Goal: Task Accomplishment & Management: Manage account settings

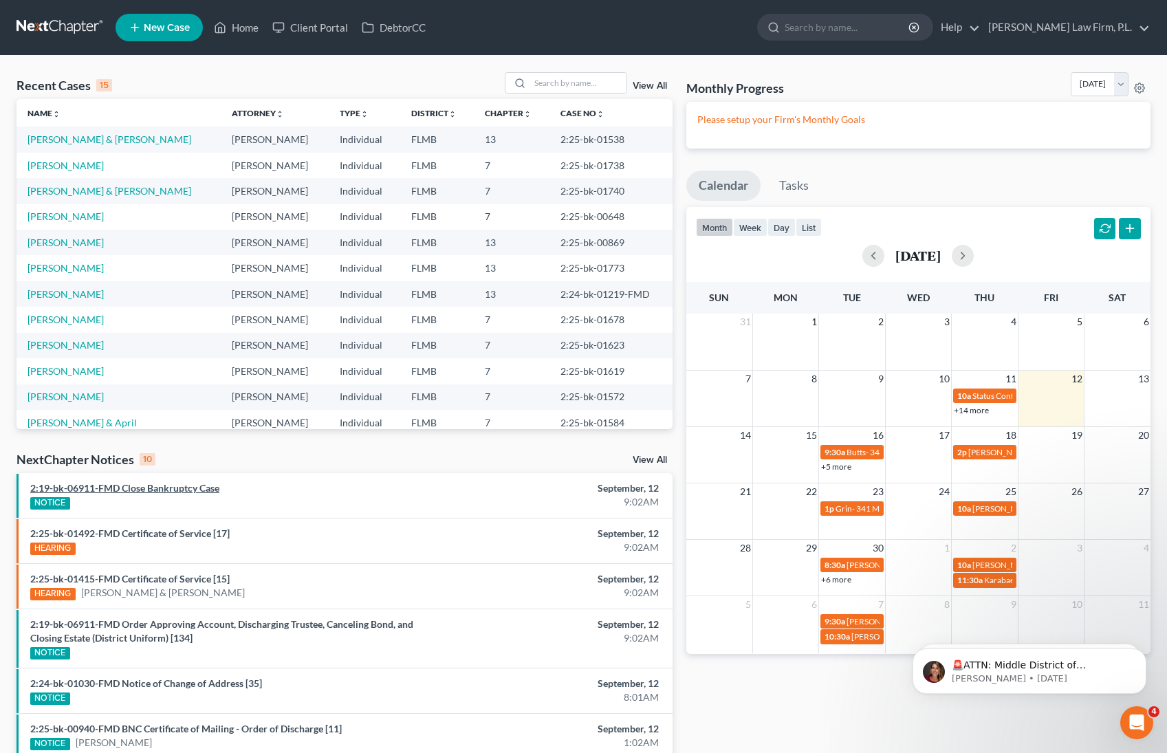
click at [197, 489] on link "2:19-bk-06911-FMD Close Bankruptcy Case" at bounding box center [124, 488] width 189 height 12
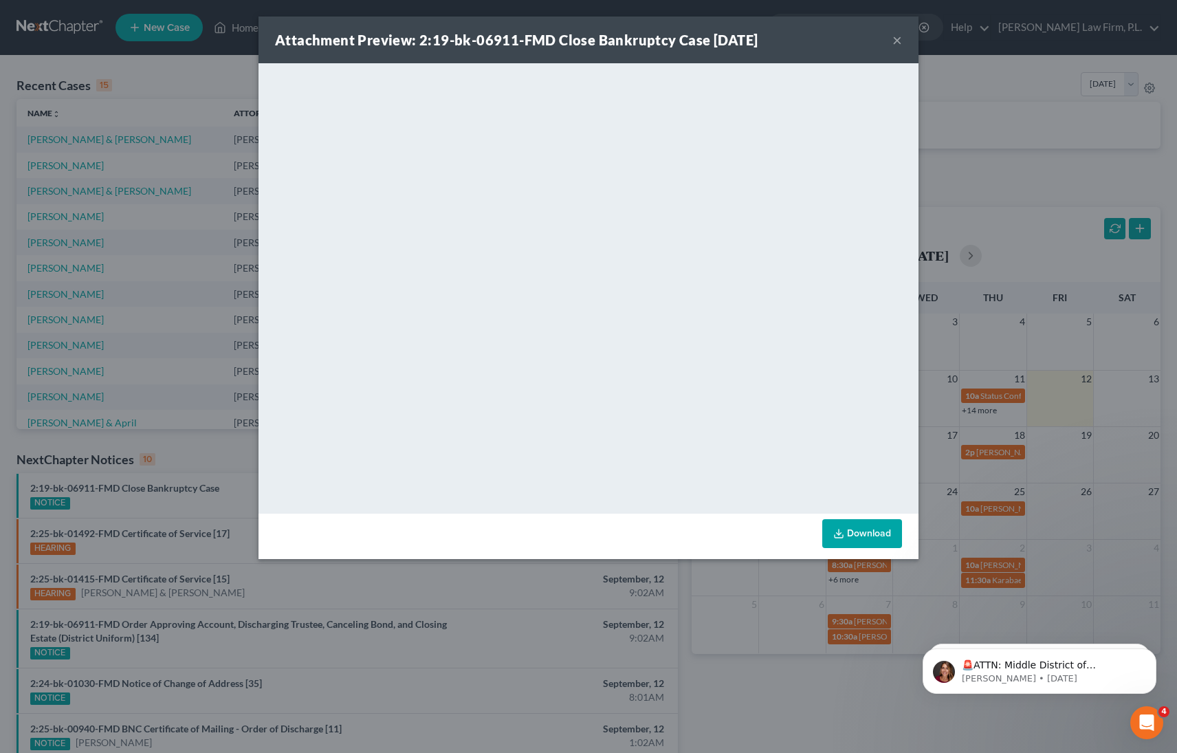
click at [906, 39] on div "Attachment Preview: 2:19-bk-06911-FMD Close Bankruptcy Case [DATE] ×" at bounding box center [589, 40] width 660 height 47
click at [898, 40] on button "×" at bounding box center [898, 40] width 10 height 17
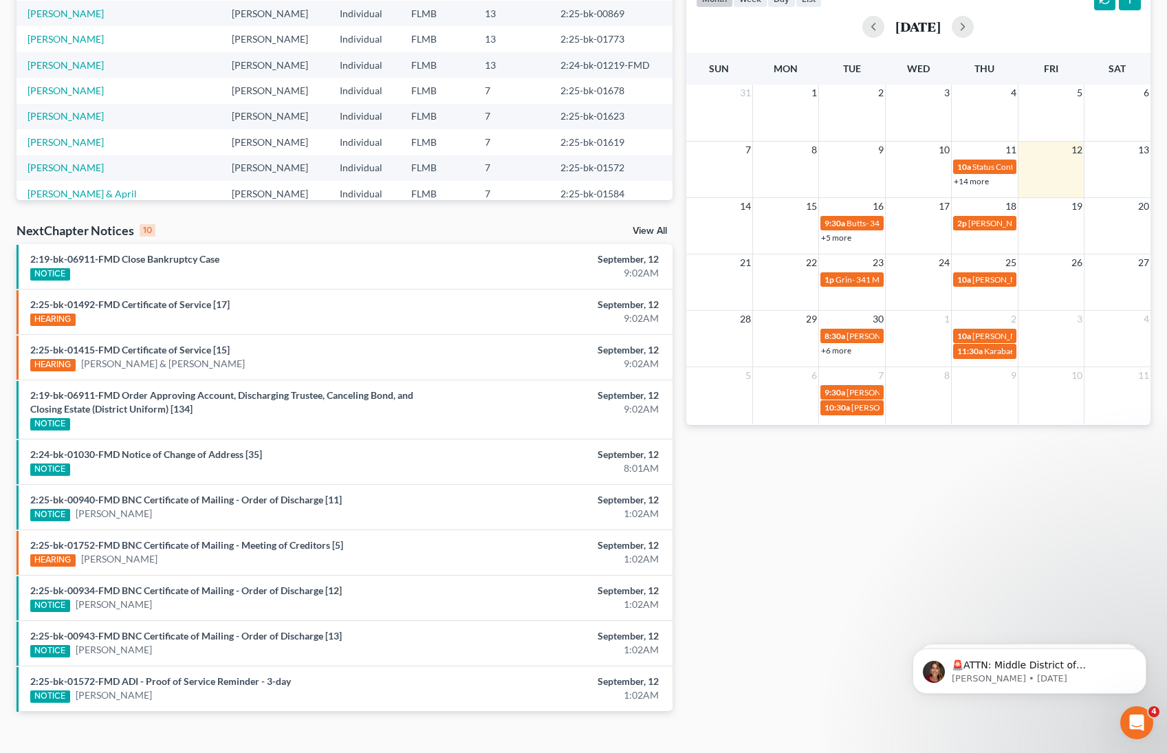
scroll to position [237, 0]
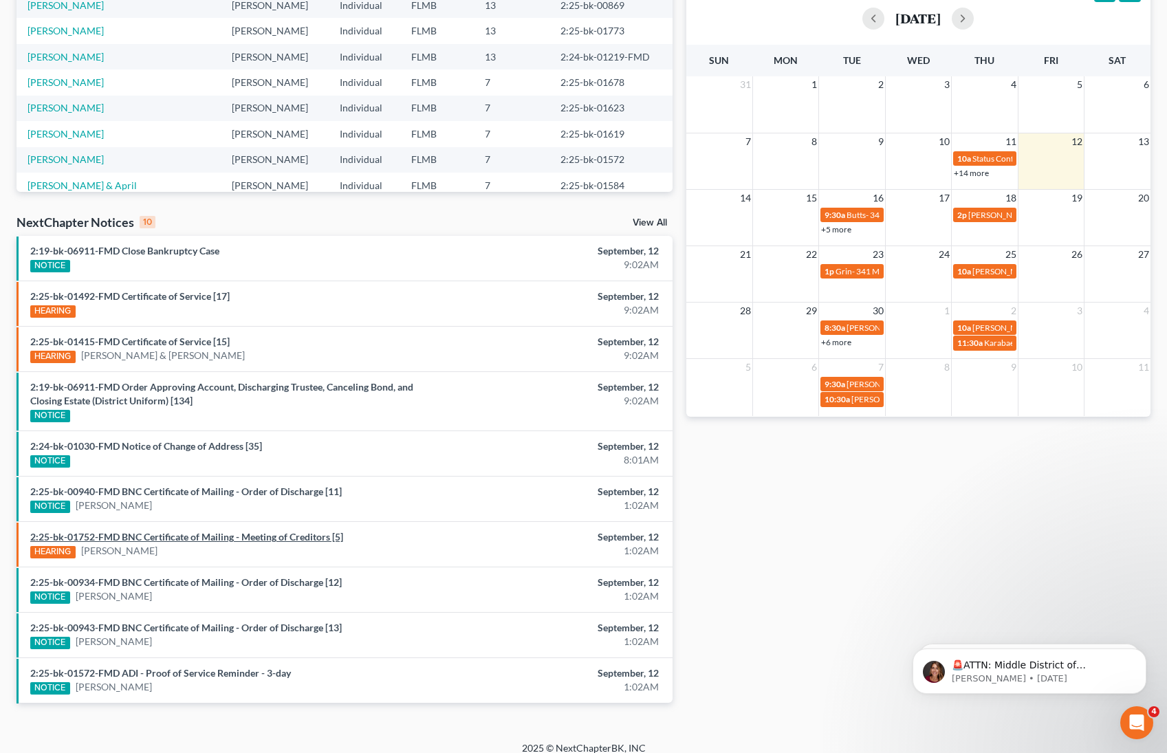
click at [279, 540] on link "2:25-bk-01752-FMD BNC Certificate of Mailing - Meeting of Creditors [5]" at bounding box center [186, 537] width 313 height 12
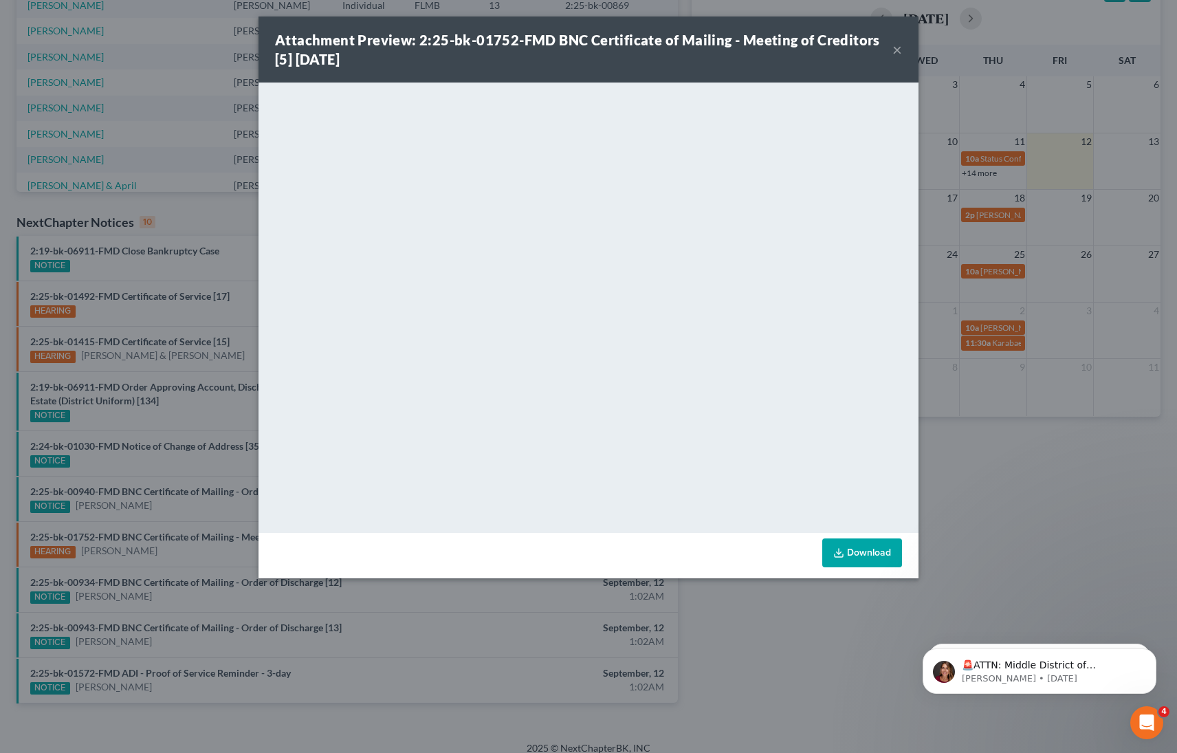
click at [897, 47] on button "×" at bounding box center [898, 49] width 10 height 17
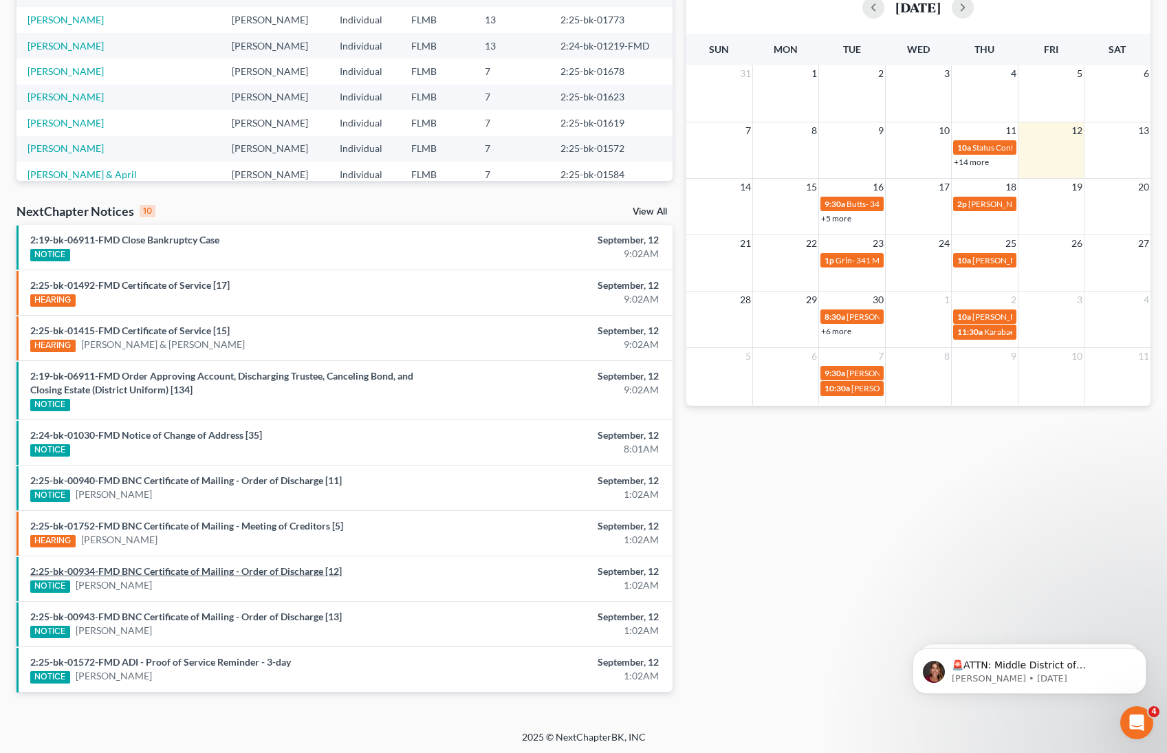
scroll to position [250, 0]
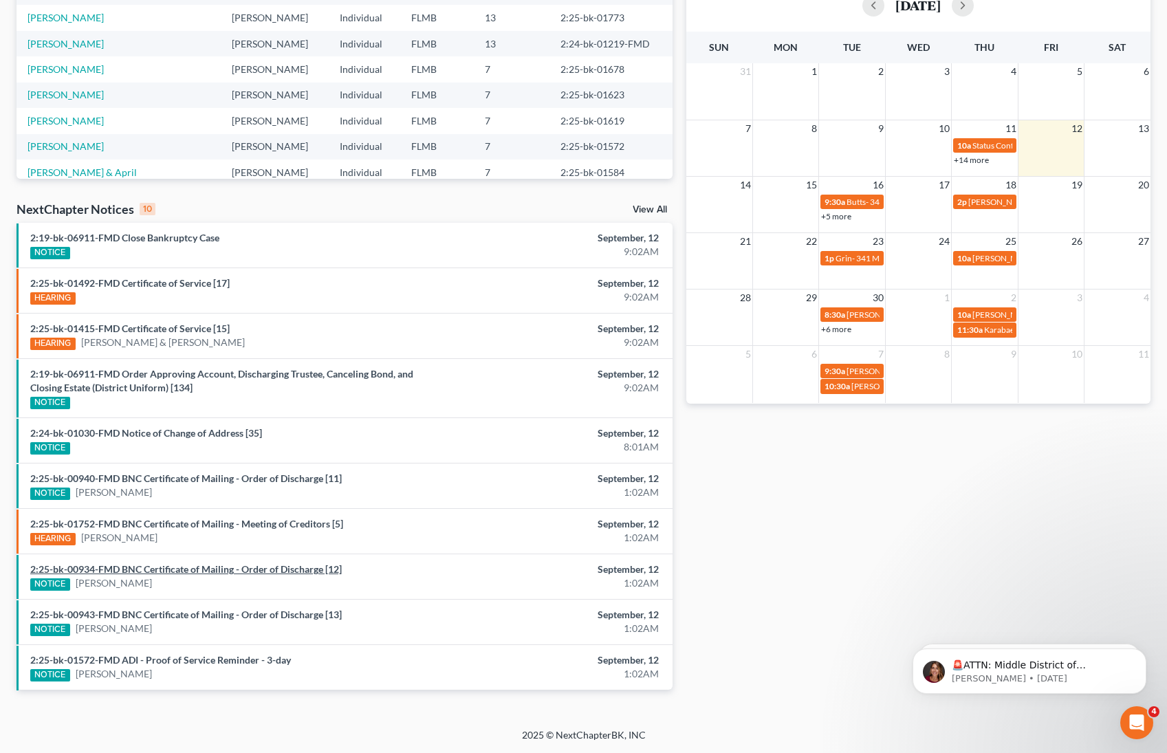
click at [318, 570] on link "2:25-bk-00934-FMD BNC Certificate of Mailing - Order of Discharge [12]" at bounding box center [186, 569] width 312 height 12
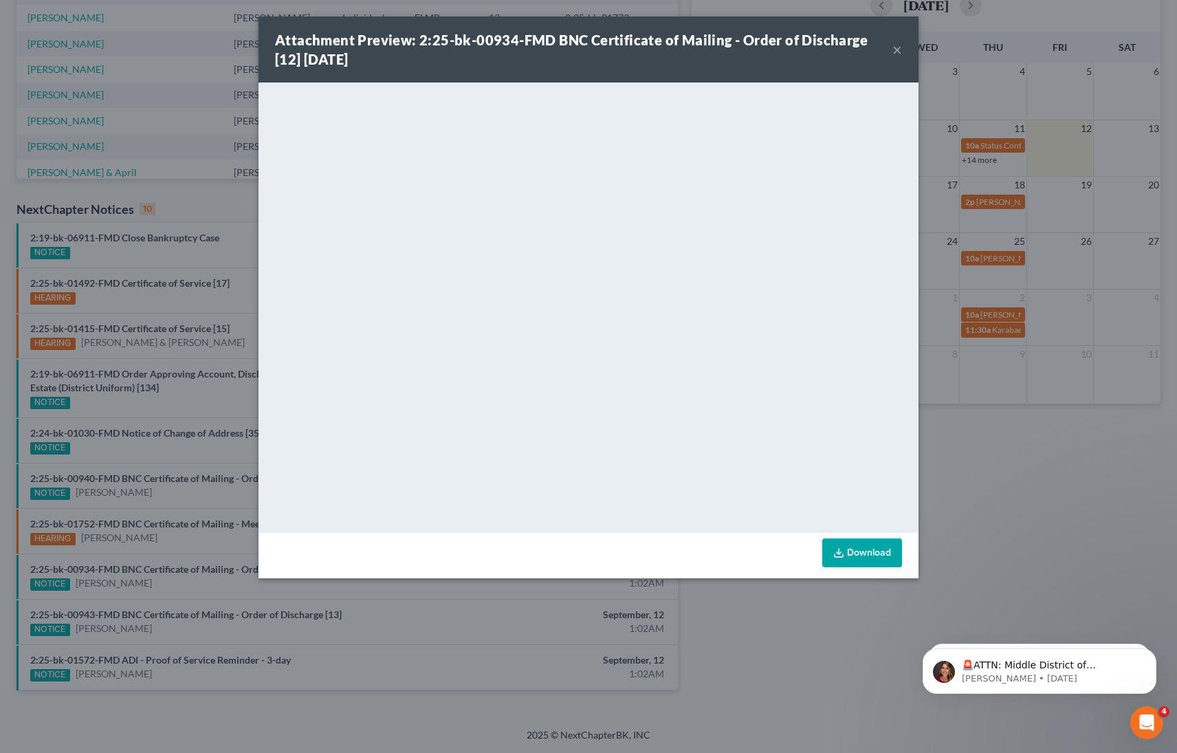
click at [900, 52] on button "×" at bounding box center [898, 49] width 10 height 17
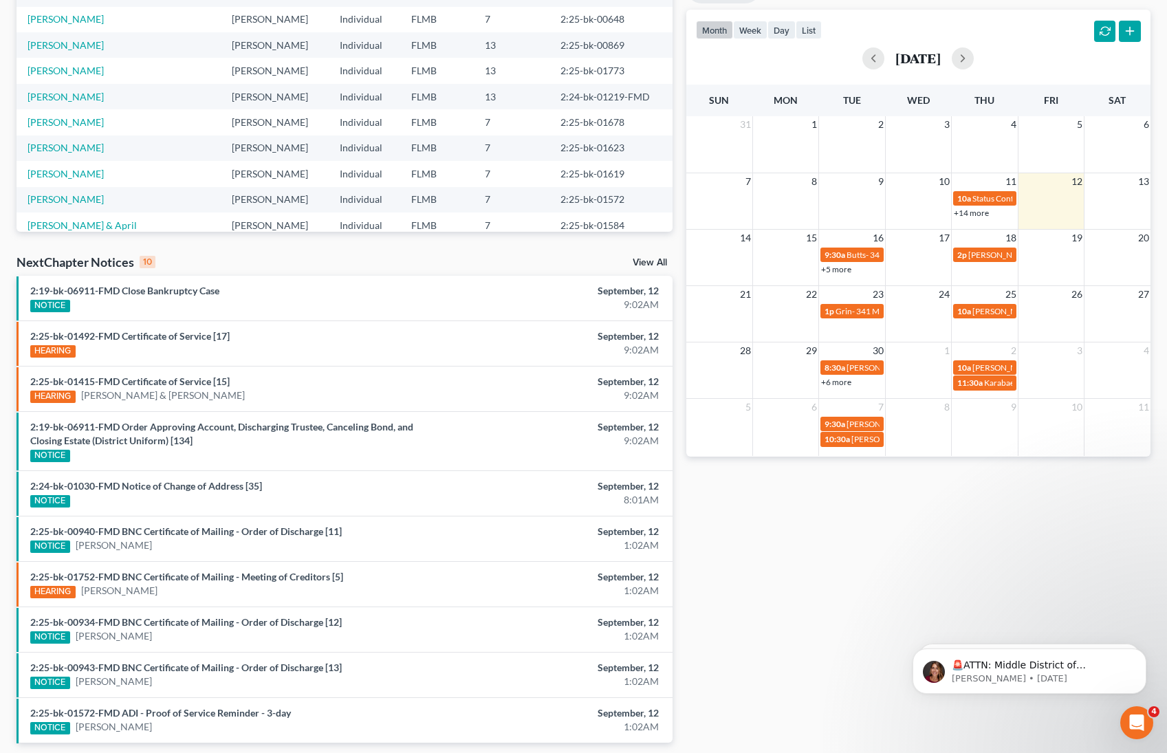
scroll to position [131, 0]
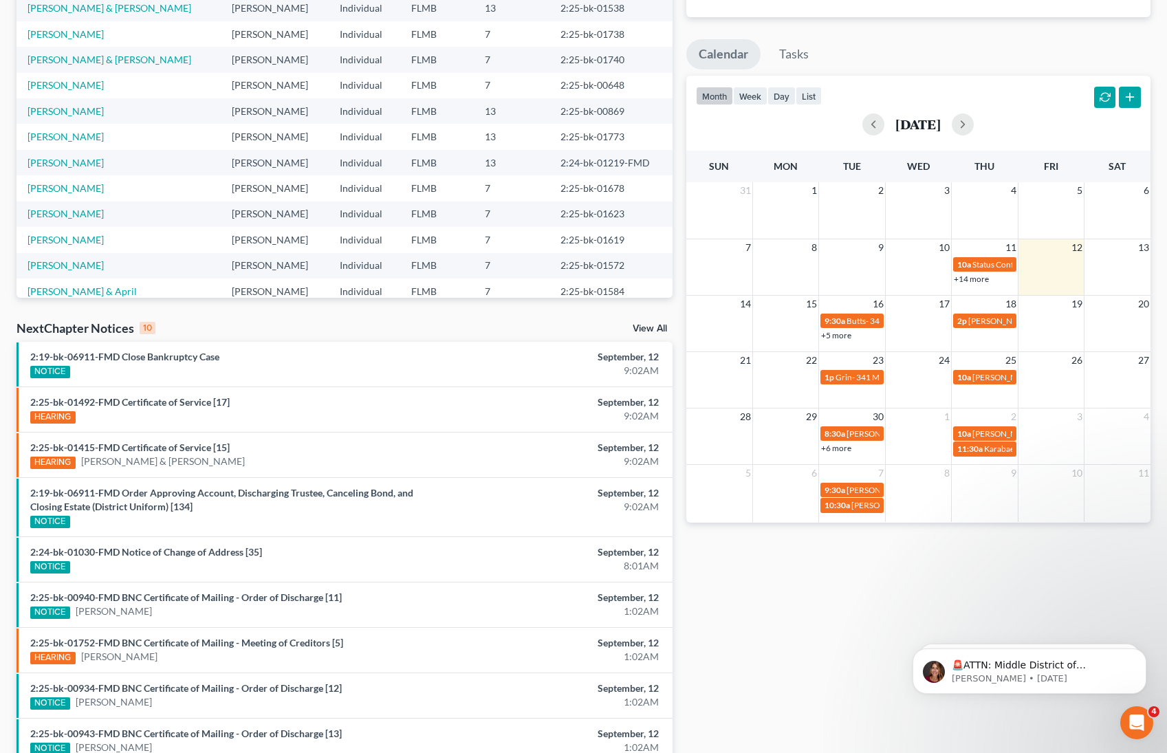
click at [647, 324] on link "View All" at bounding box center [650, 329] width 34 height 10
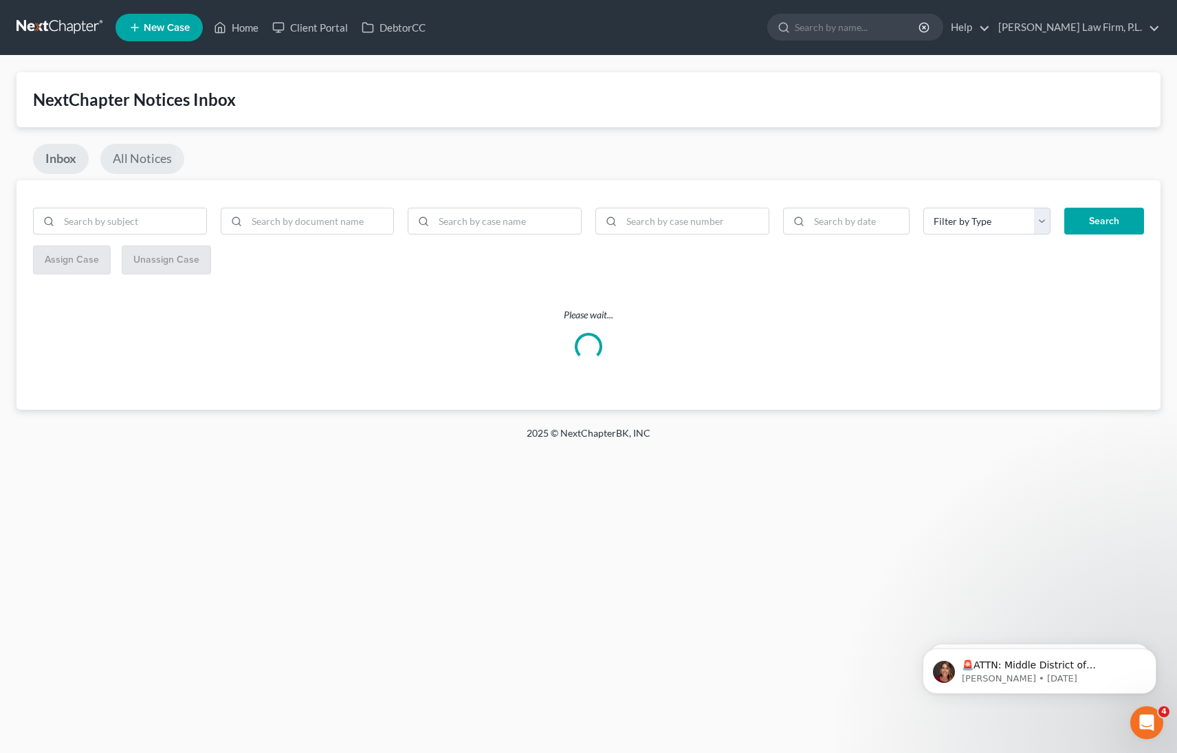
click at [126, 155] on link "All Notices" at bounding box center [142, 159] width 84 height 30
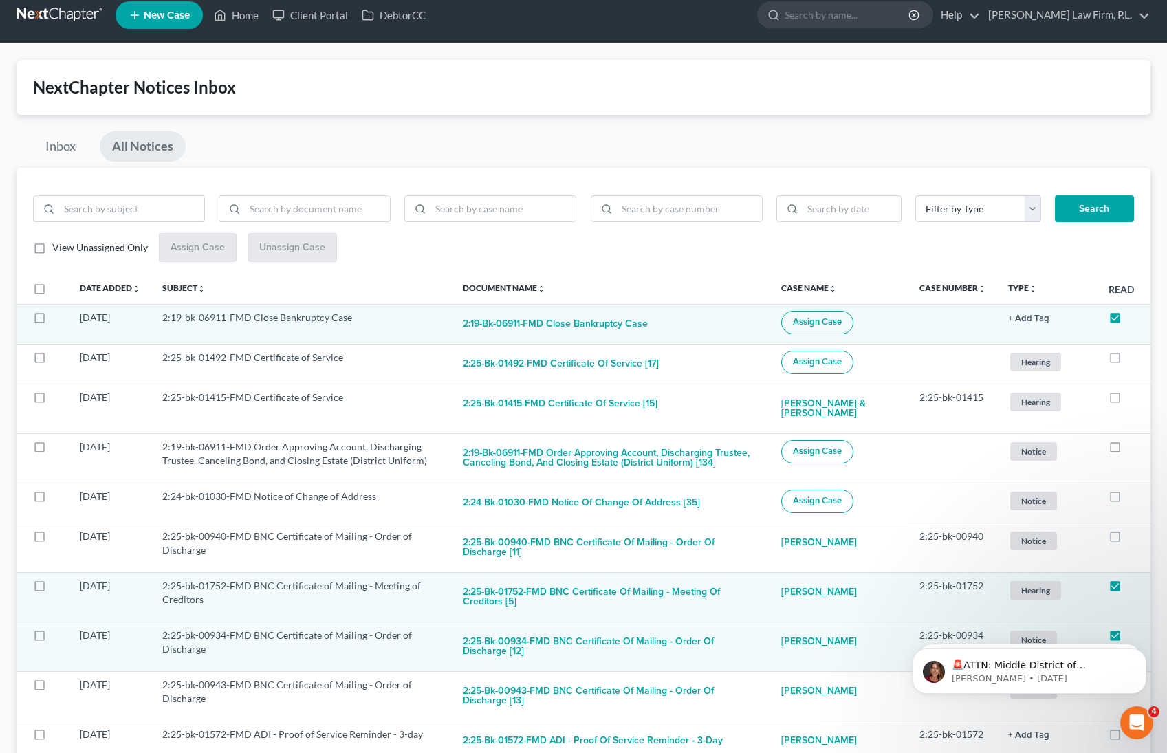
scroll to position [15, 0]
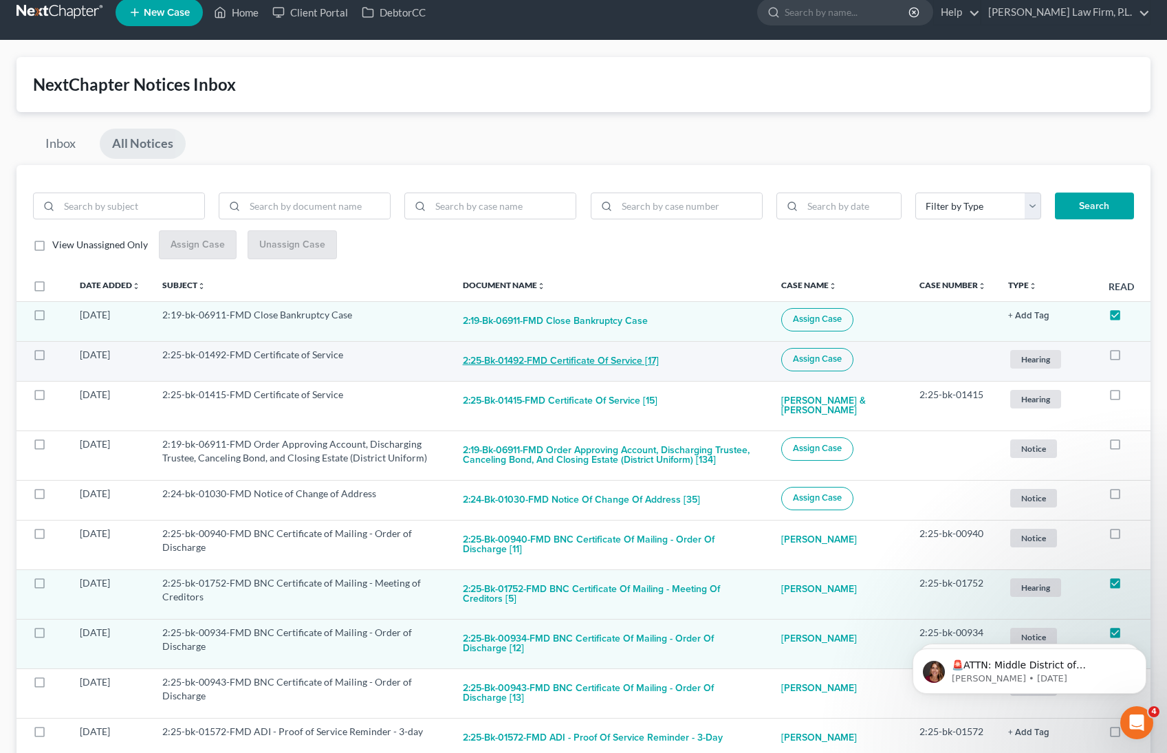
click at [612, 357] on button "2:25-bk-01492-FMD Certificate of Service [17]" at bounding box center [561, 362] width 196 height 28
checkbox input "true"
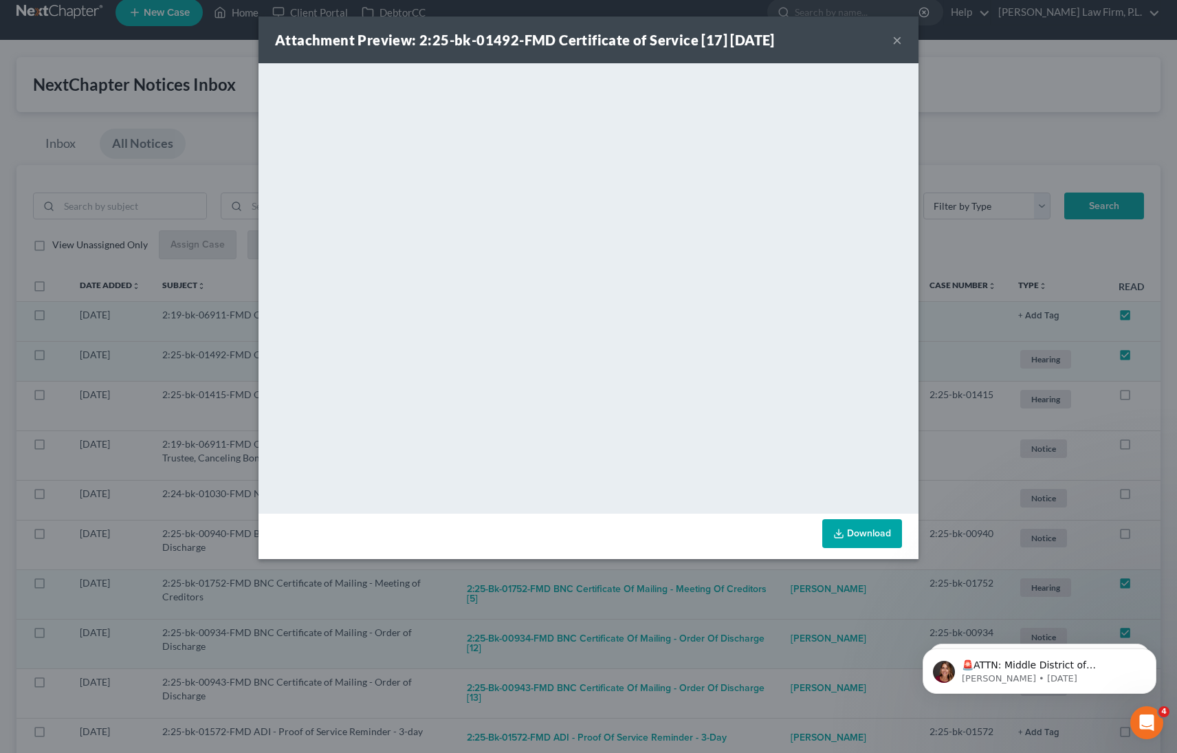
click at [898, 34] on button "×" at bounding box center [898, 40] width 10 height 17
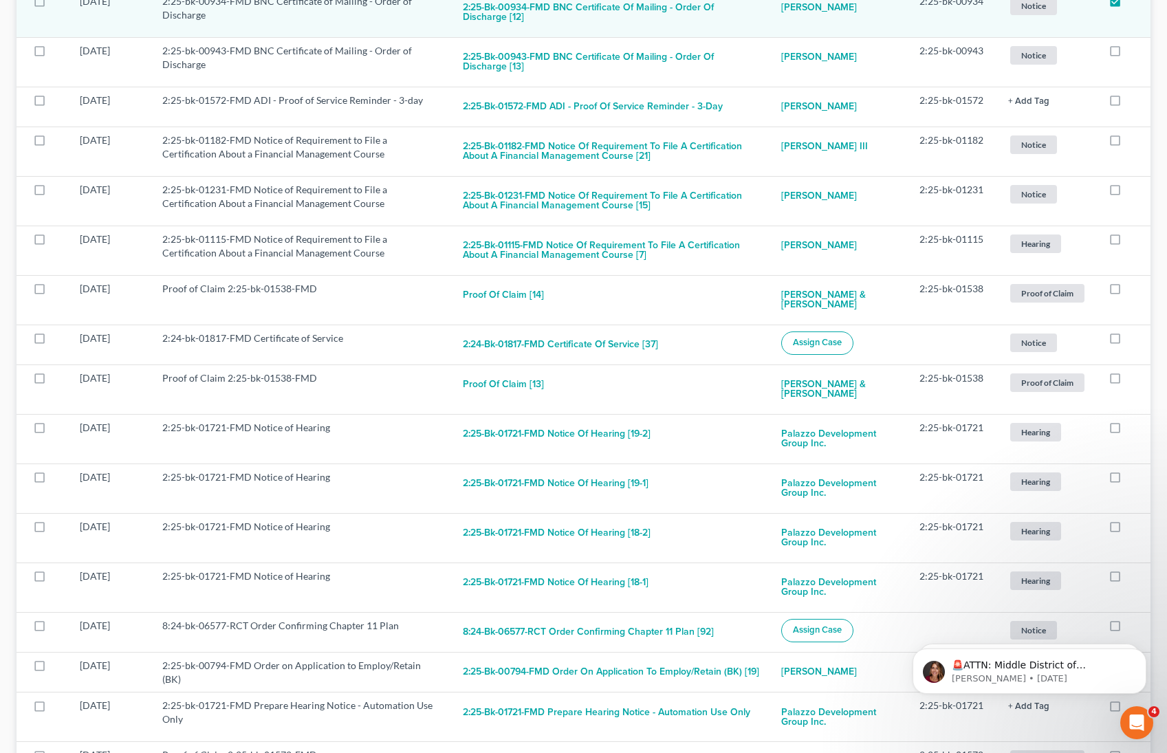
scroll to position [660, 0]
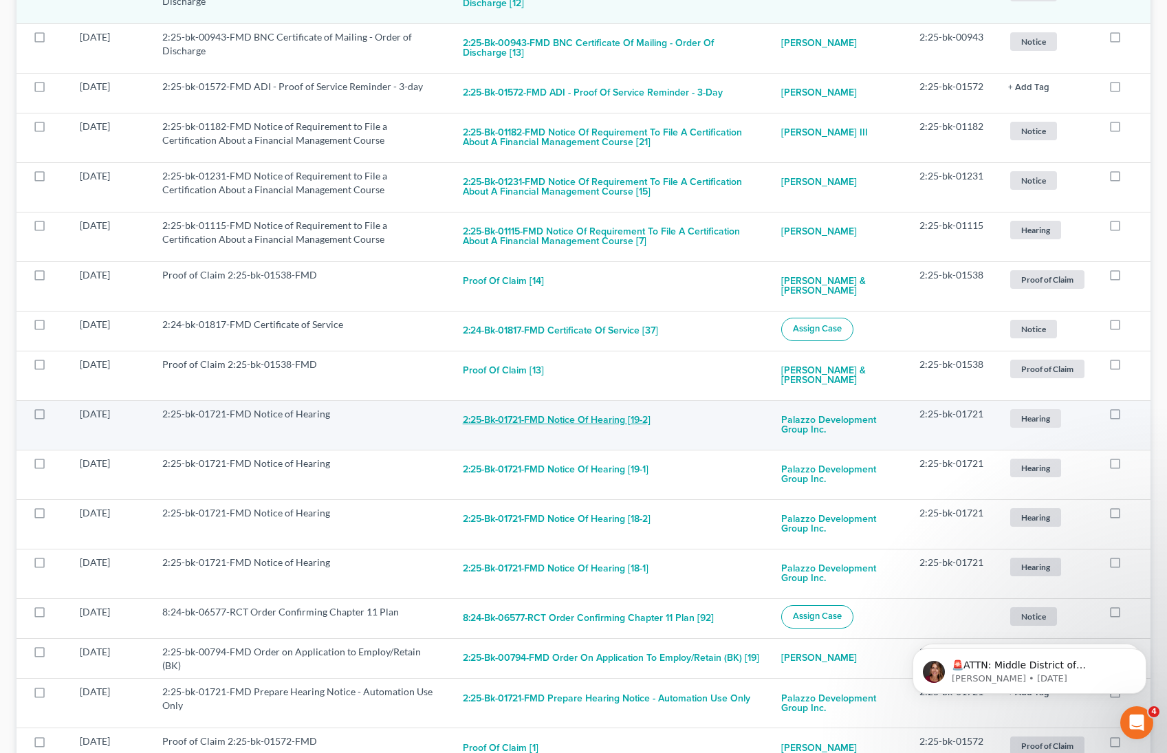
click at [619, 414] on button "2:25-bk-01721-FMD Notice of Hearing [19-2]" at bounding box center [557, 421] width 188 height 28
checkbox input "true"
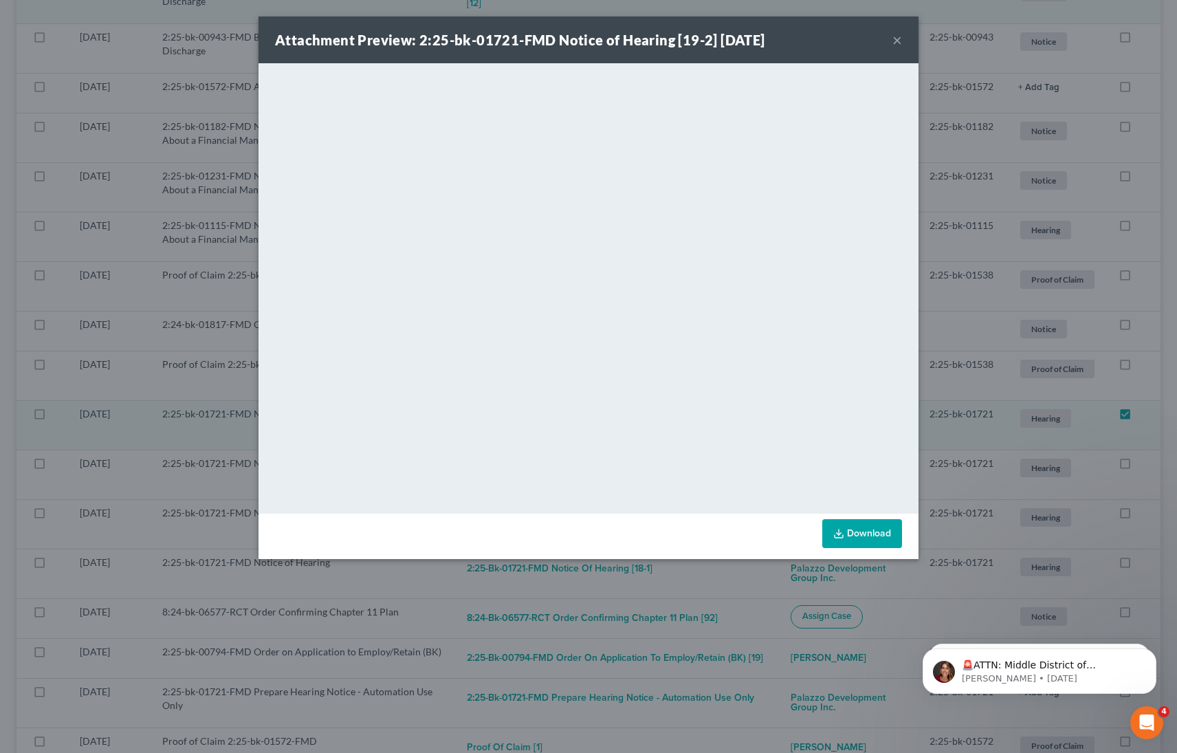
click at [896, 38] on button "×" at bounding box center [898, 40] width 10 height 17
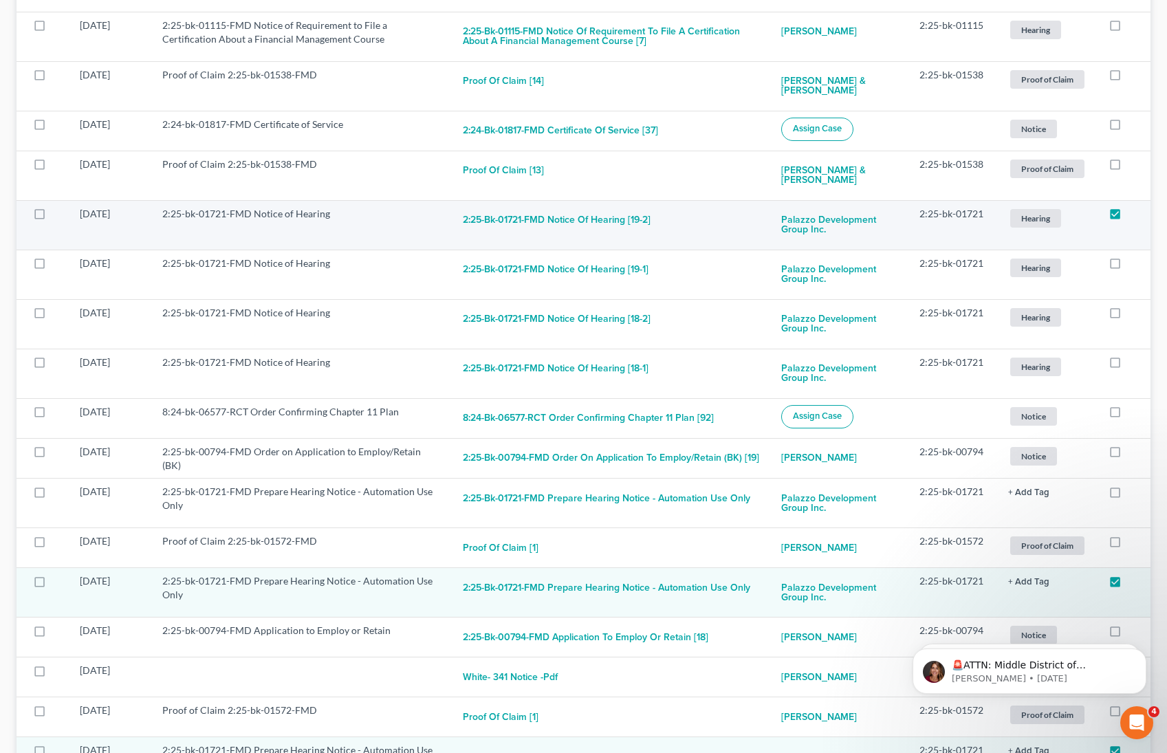
scroll to position [863, 0]
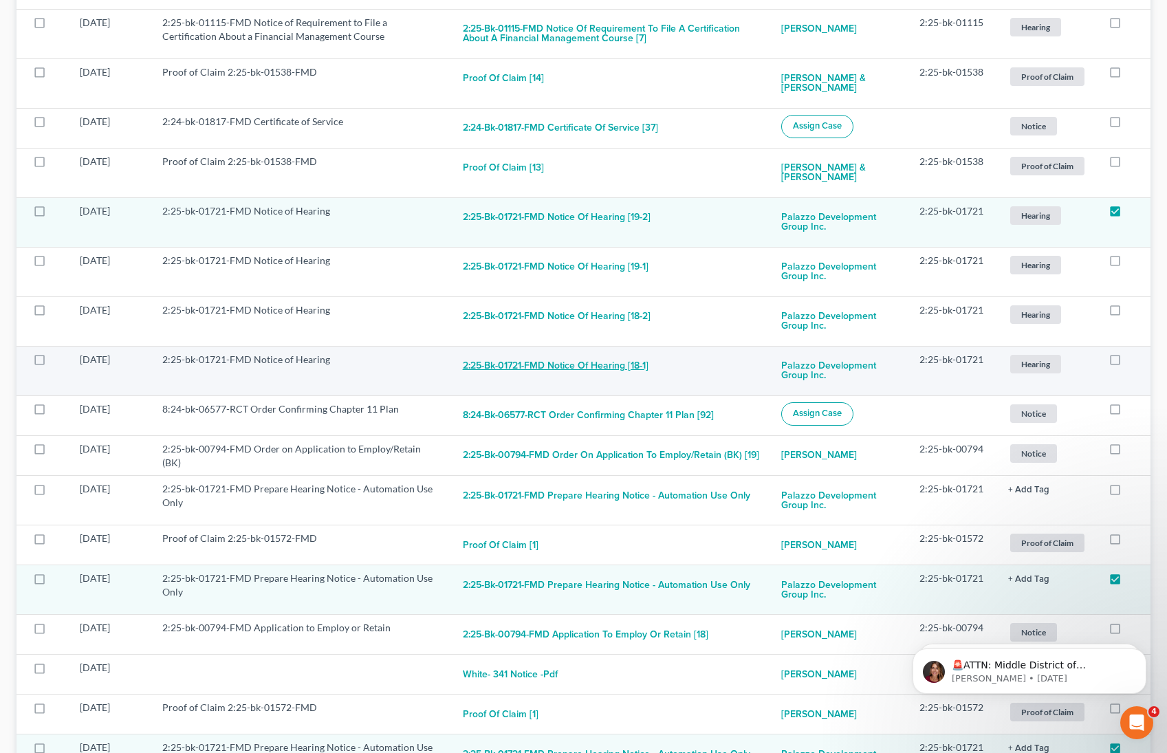
click at [599, 362] on button "2:25-bk-01721-FMD Notice of Hearing [18-1]" at bounding box center [556, 367] width 186 height 28
checkbox input "true"
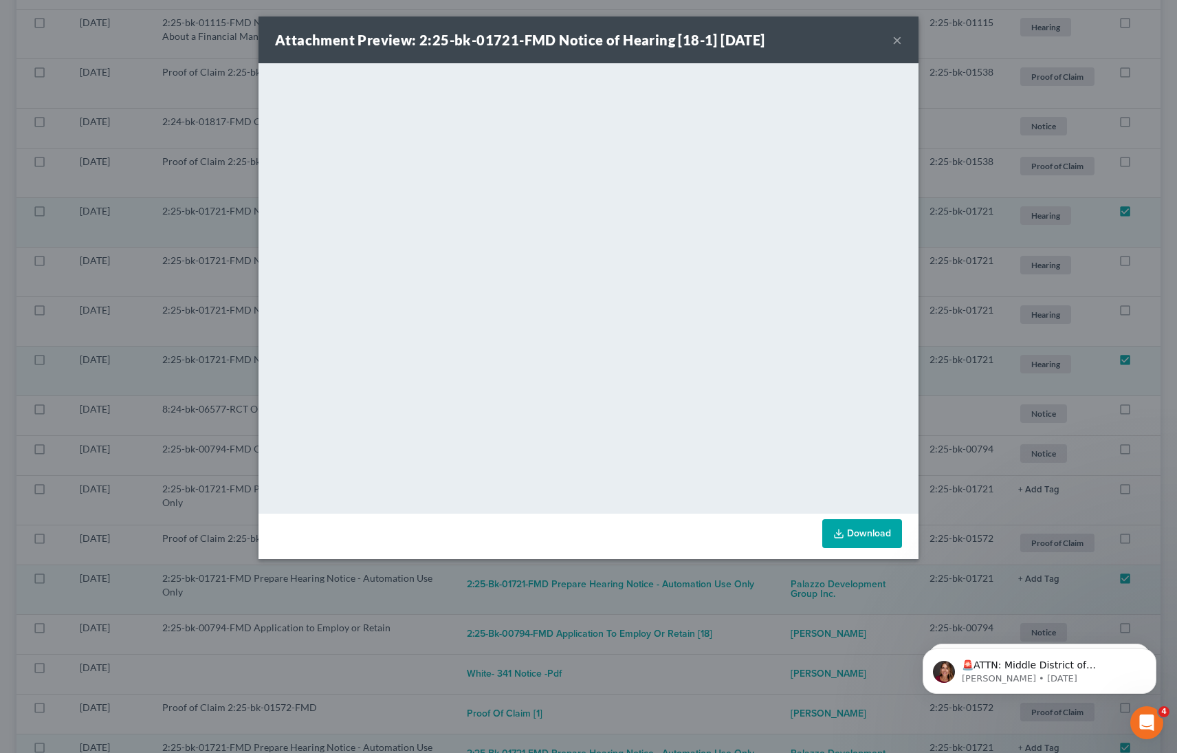
click at [899, 42] on button "×" at bounding box center [898, 40] width 10 height 17
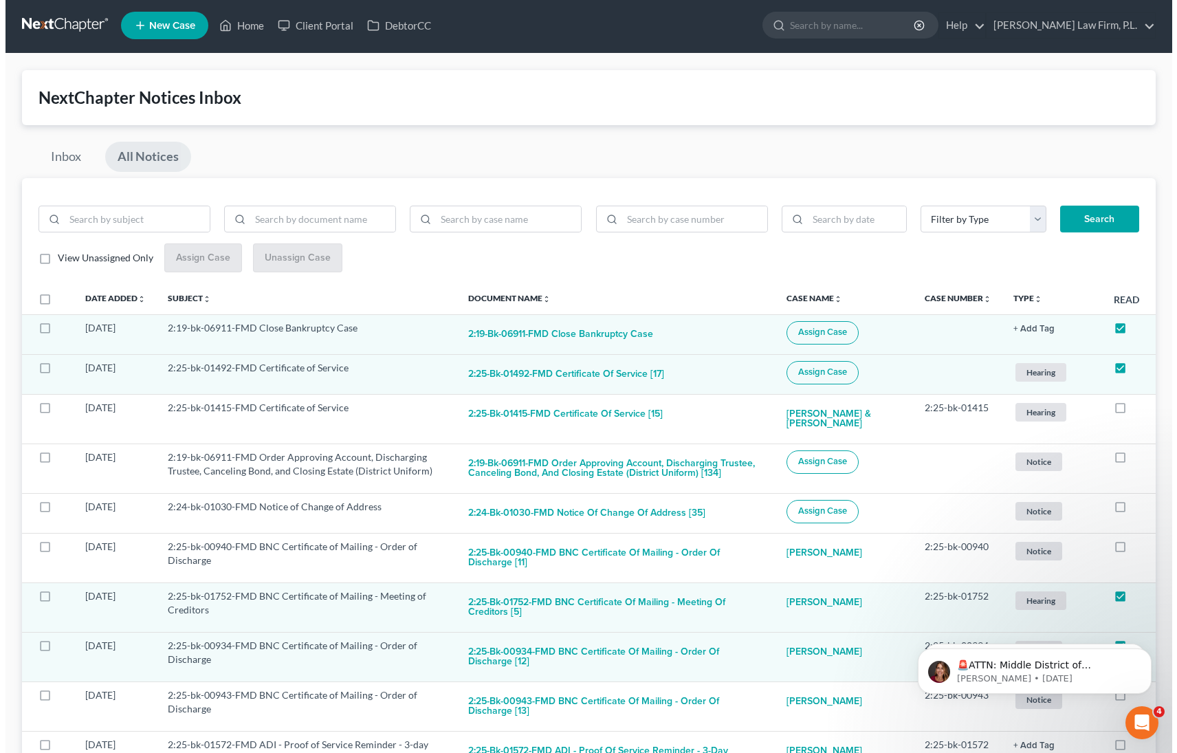
scroll to position [0, 0]
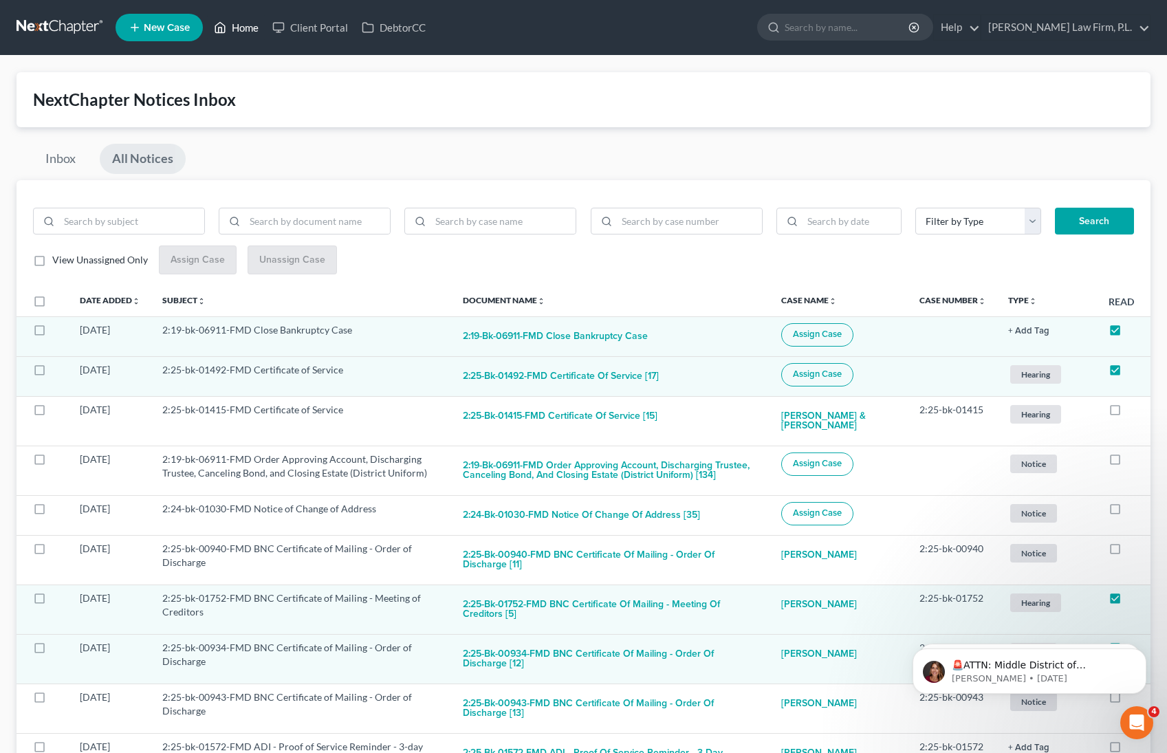
click at [246, 32] on link "Home" at bounding box center [236, 27] width 58 height 25
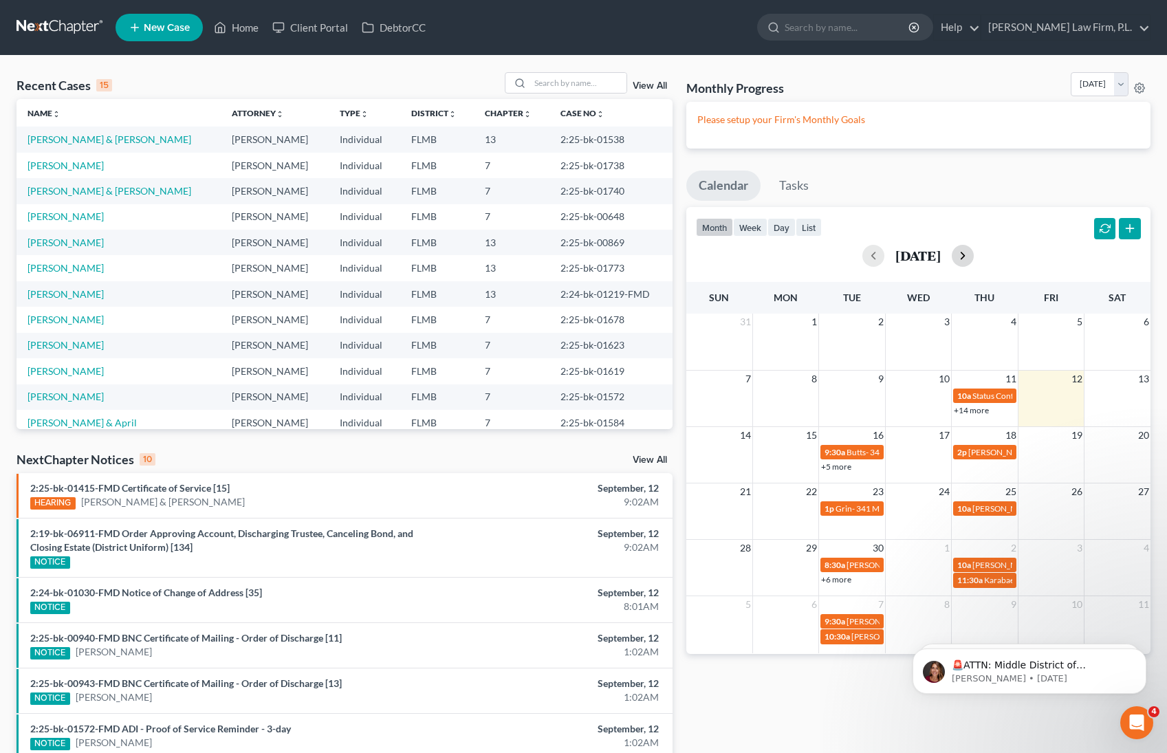
click at [974, 254] on button "button" at bounding box center [963, 256] width 22 height 22
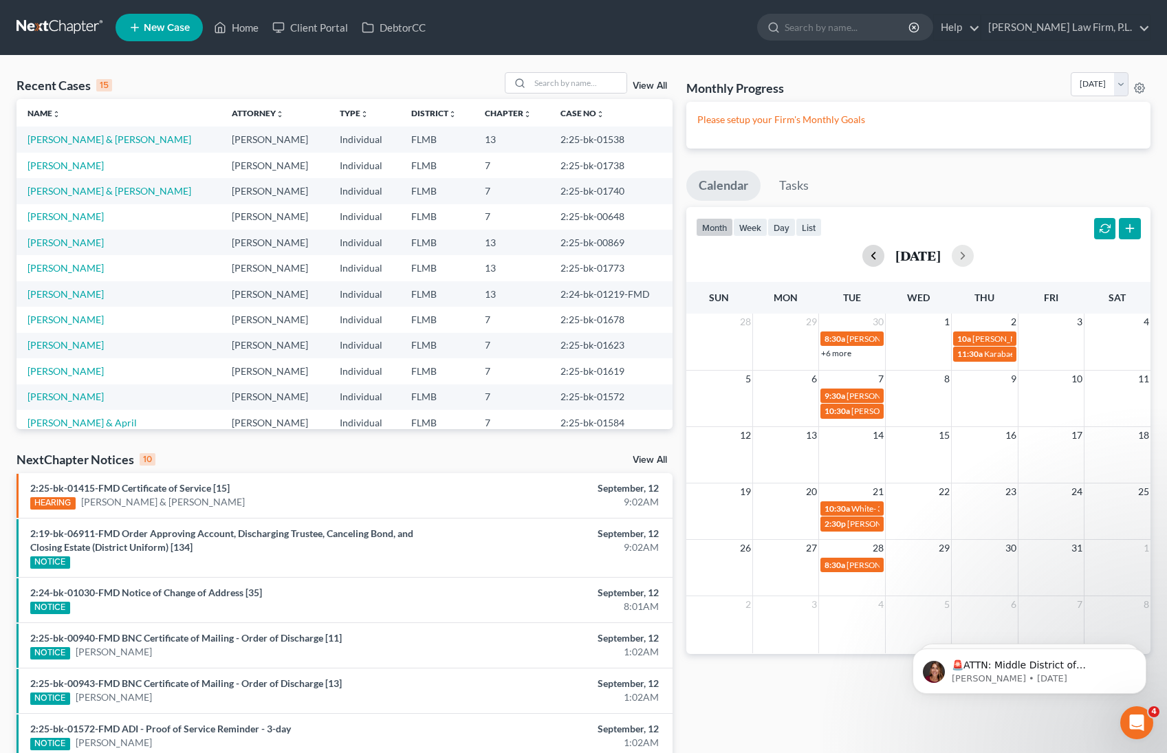
click at [862, 251] on button "button" at bounding box center [873, 256] width 22 height 22
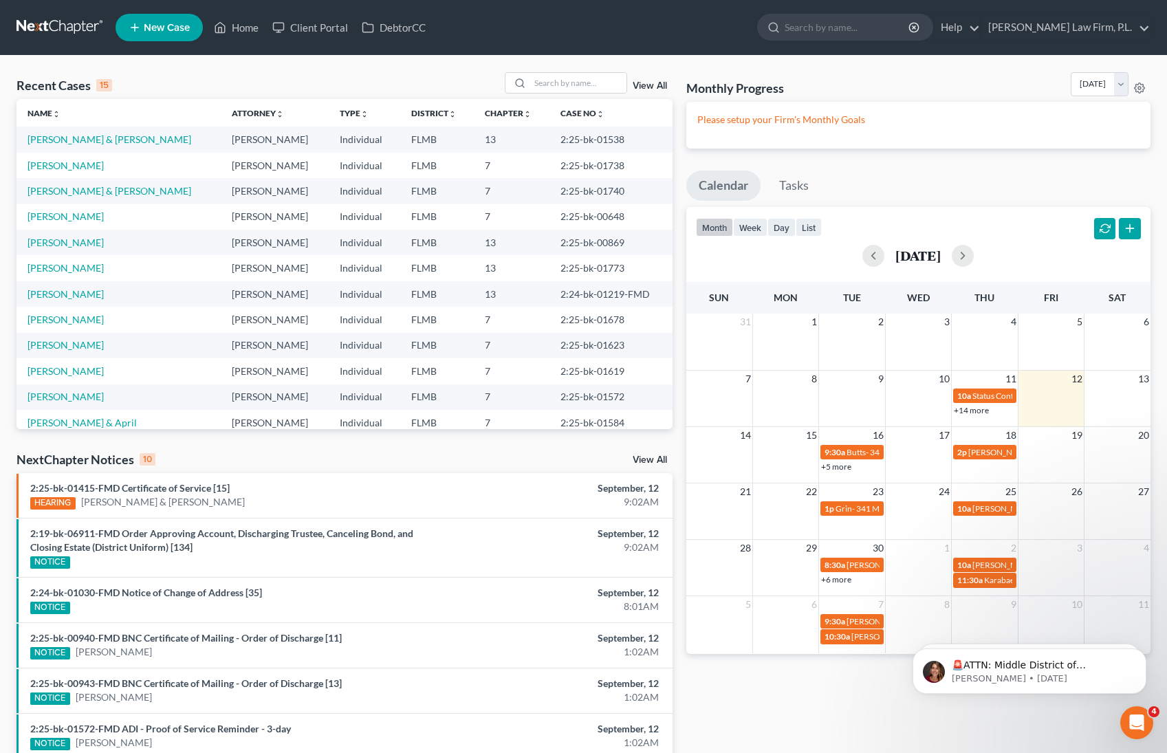
click at [846, 470] on link "+5 more" at bounding box center [836, 467] width 30 height 10
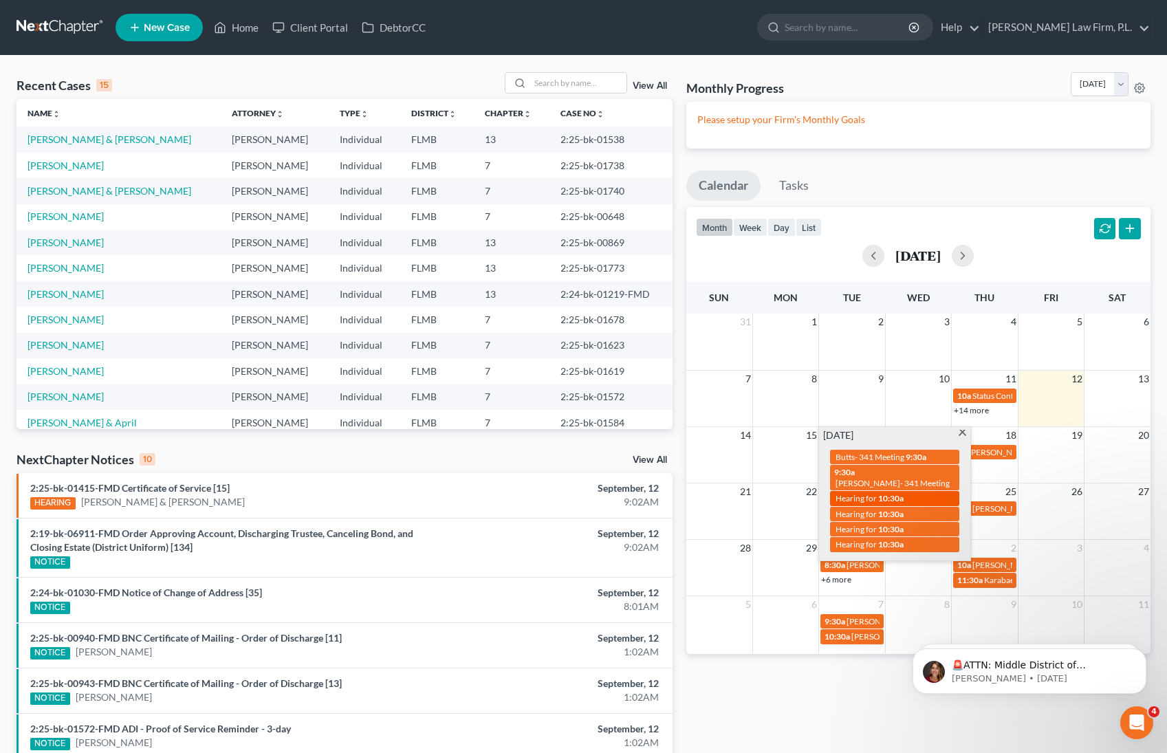
click at [900, 493] on span "10:30a" at bounding box center [890, 498] width 25 height 10
select select "Days"
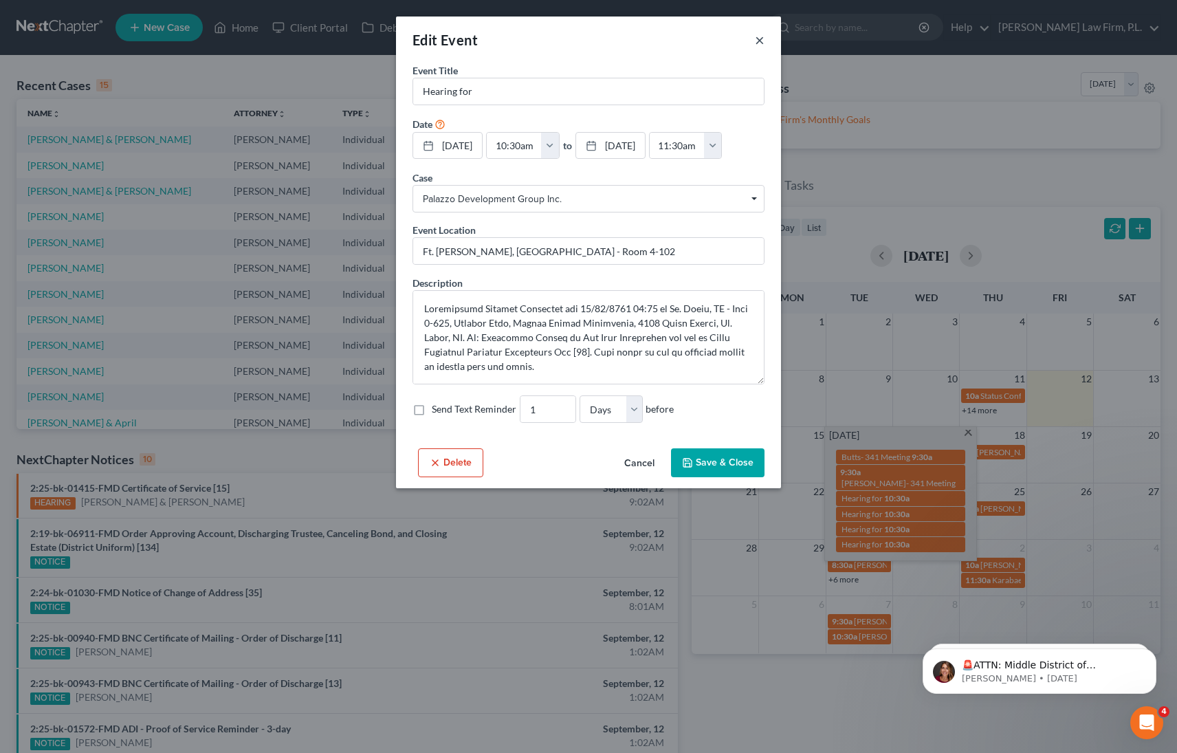
click at [759, 38] on button "×" at bounding box center [760, 40] width 10 height 17
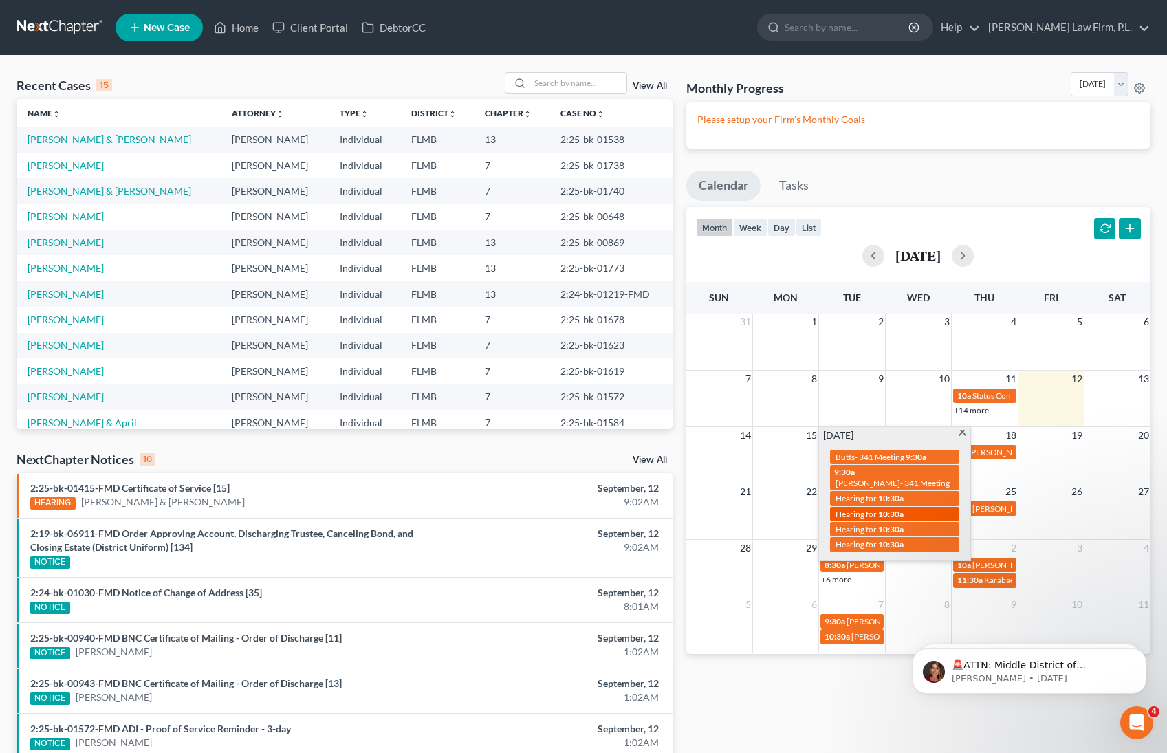
click at [895, 509] on span "10:30a" at bounding box center [890, 514] width 25 height 10
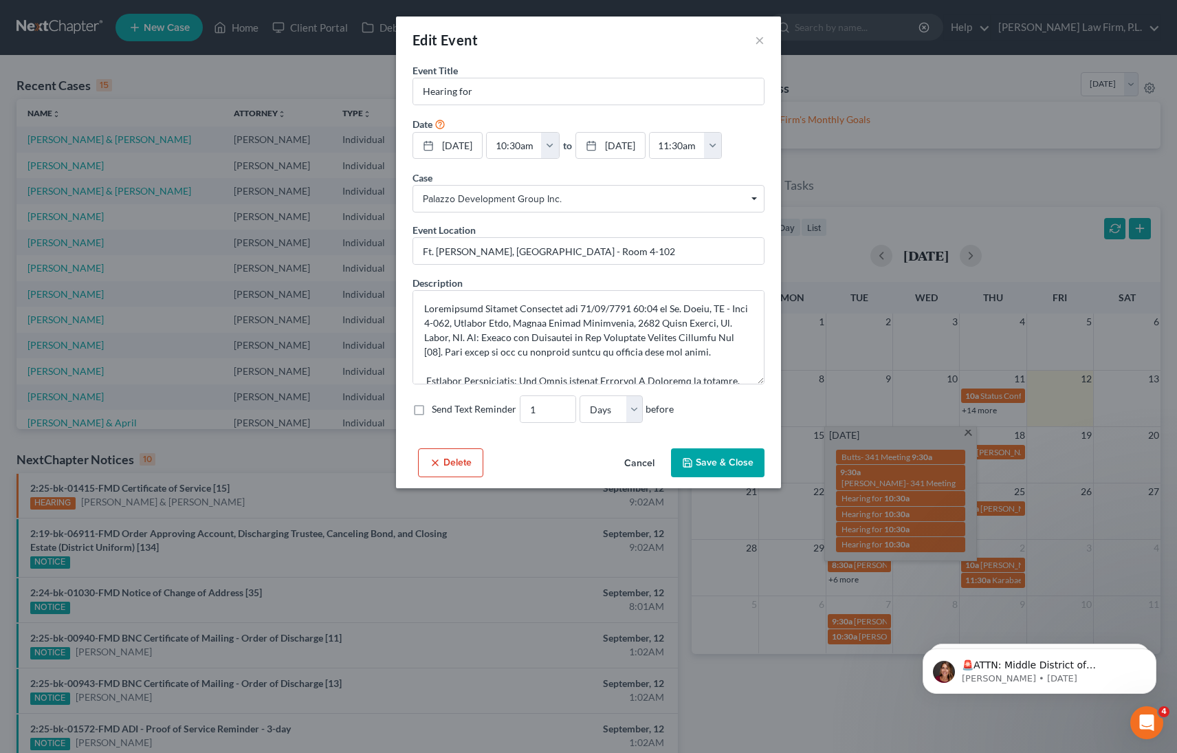
click at [432, 464] on icon "button" at bounding box center [435, 462] width 11 height 11
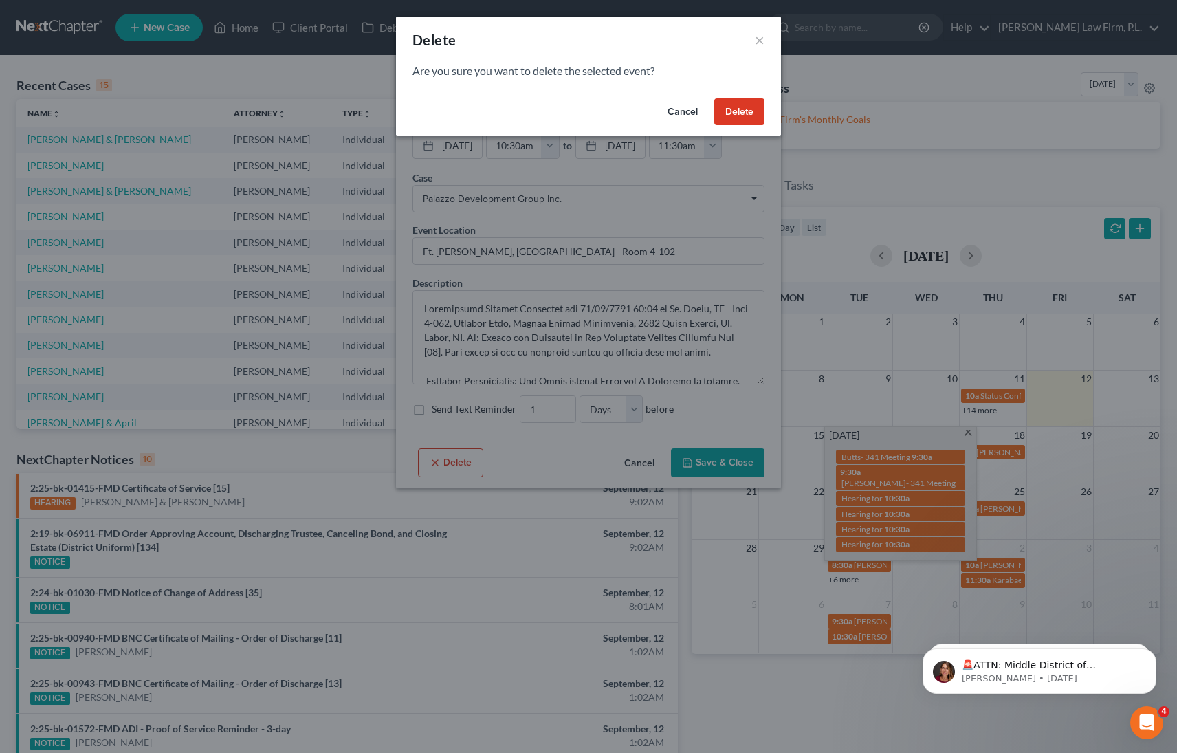
click at [730, 116] on button "Delete" at bounding box center [740, 112] width 50 height 28
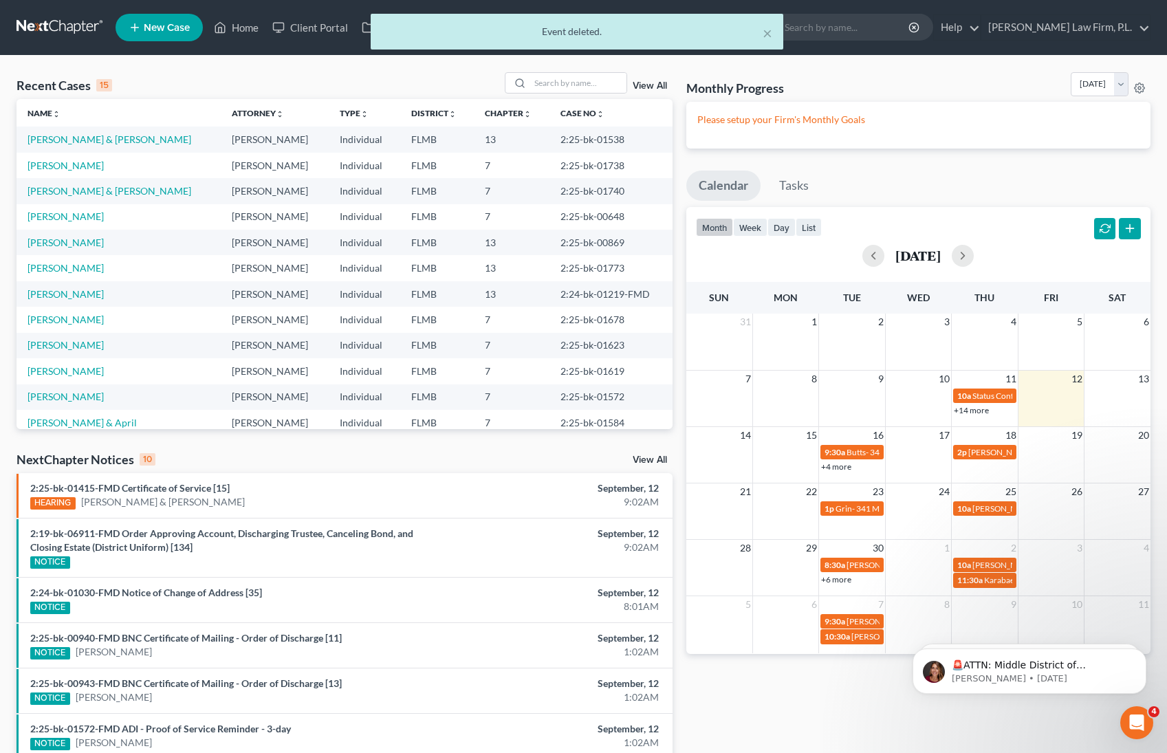
click at [837, 465] on link "+4 more" at bounding box center [836, 467] width 30 height 10
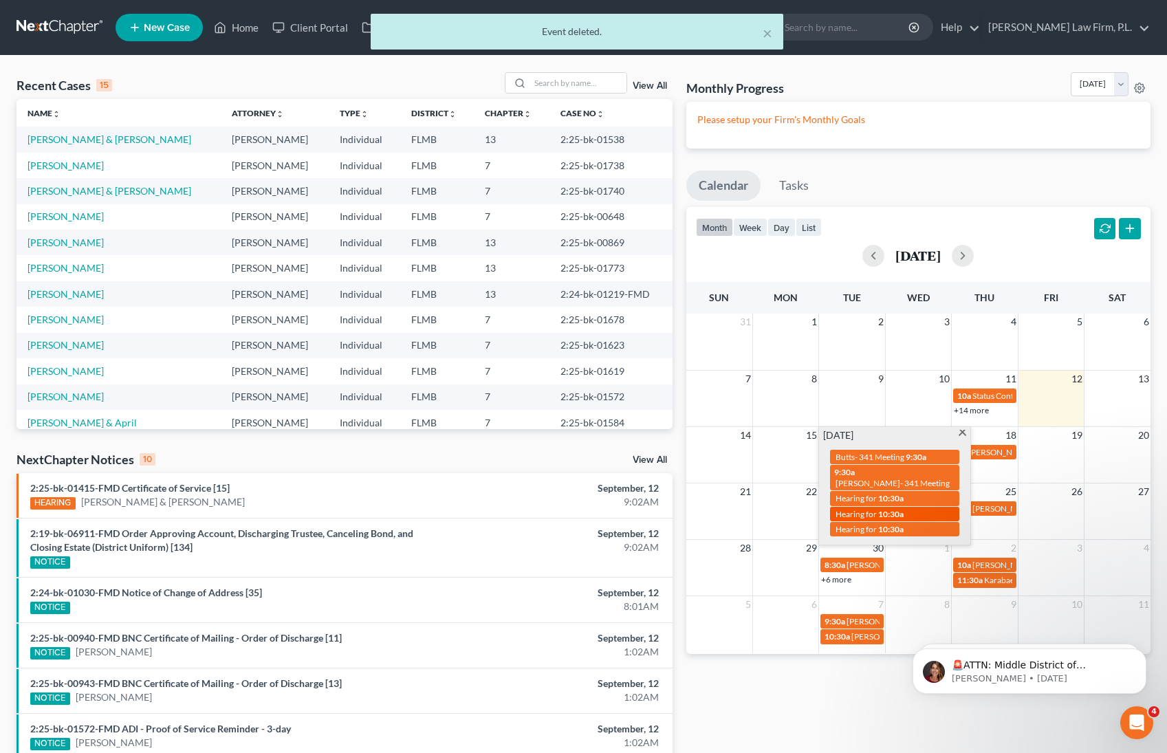
click at [849, 509] on span "Hearing for" at bounding box center [856, 514] width 41 height 10
select select "Days"
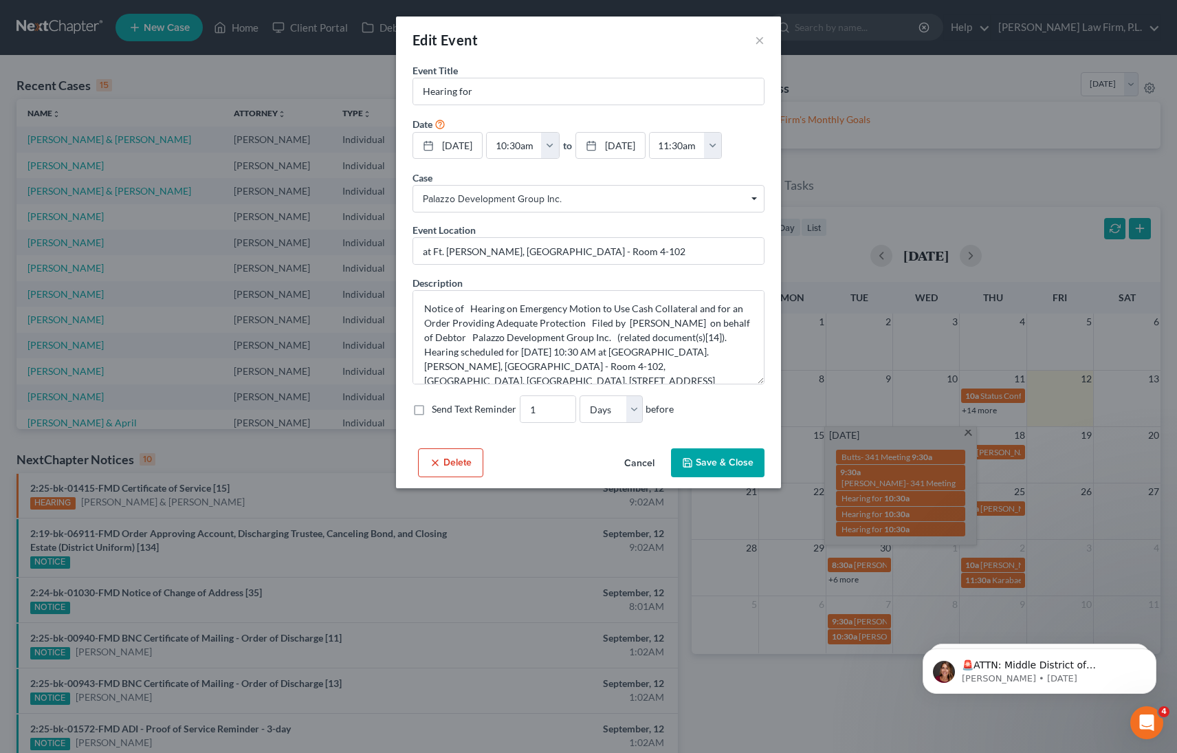
click at [439, 453] on button "Delete" at bounding box center [450, 462] width 65 height 29
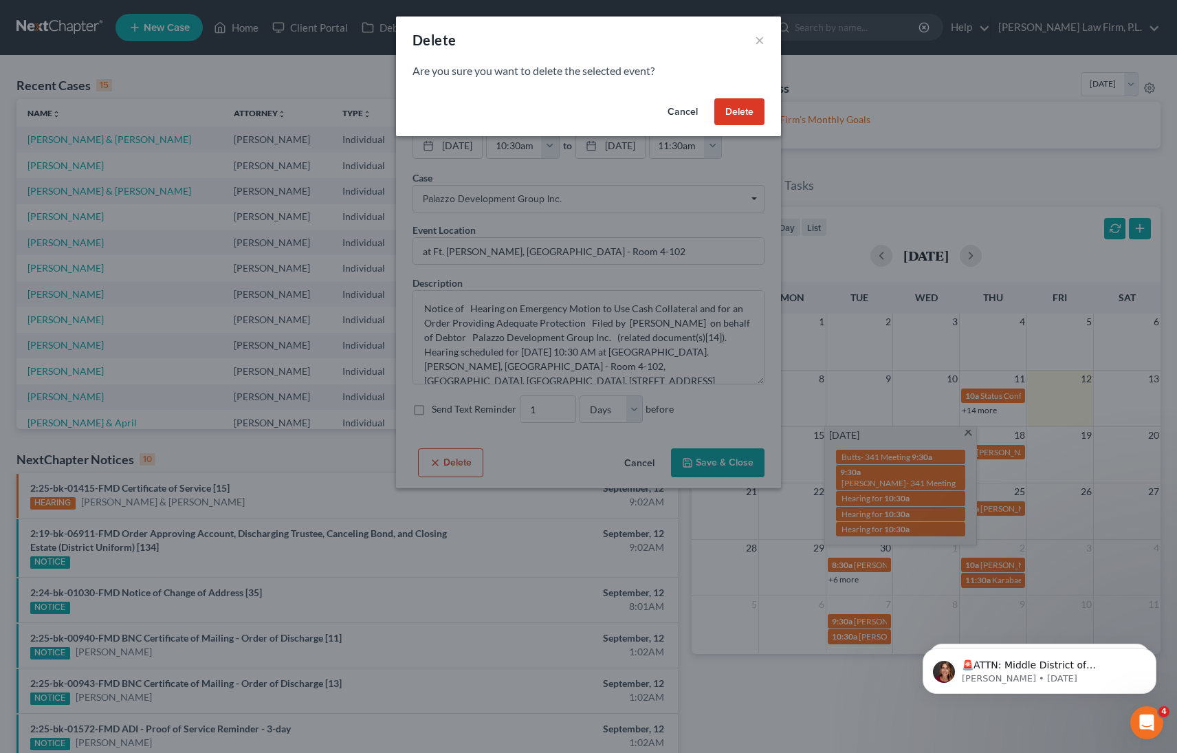
click at [735, 111] on button "Delete" at bounding box center [740, 112] width 50 height 28
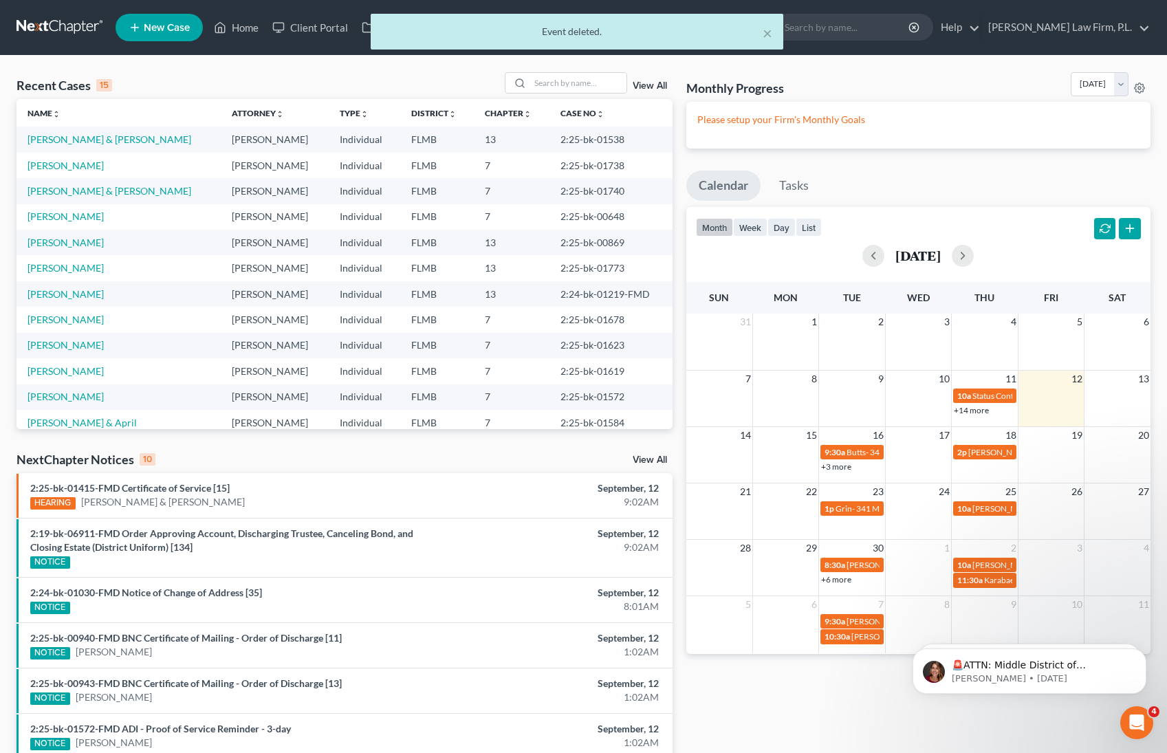
click at [830, 462] on link "+3 more" at bounding box center [836, 467] width 30 height 10
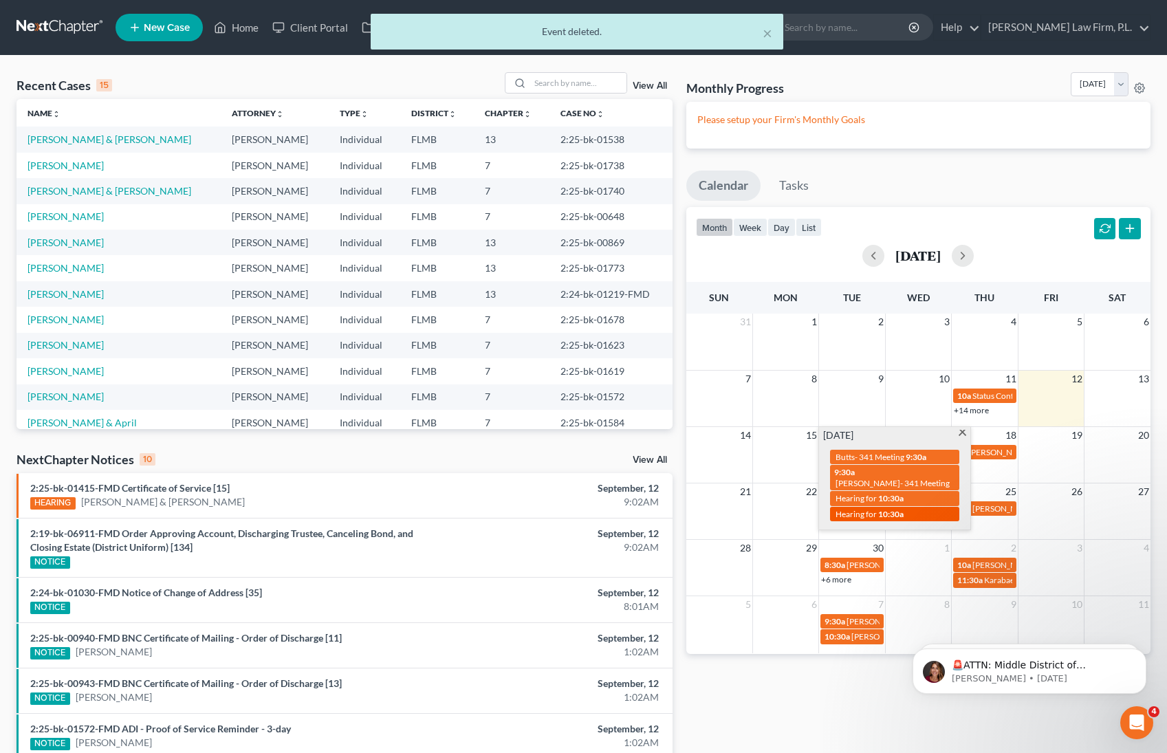
click at [876, 509] on span "Hearing for" at bounding box center [856, 514] width 41 height 10
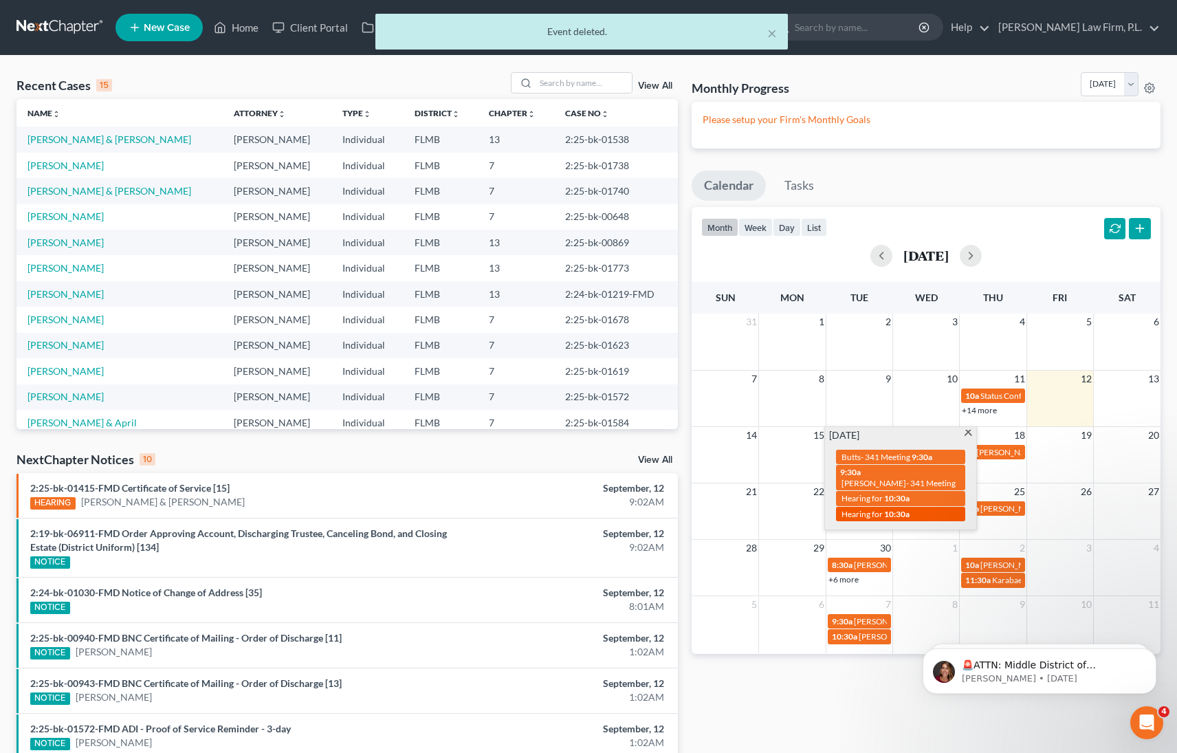
select select "Days"
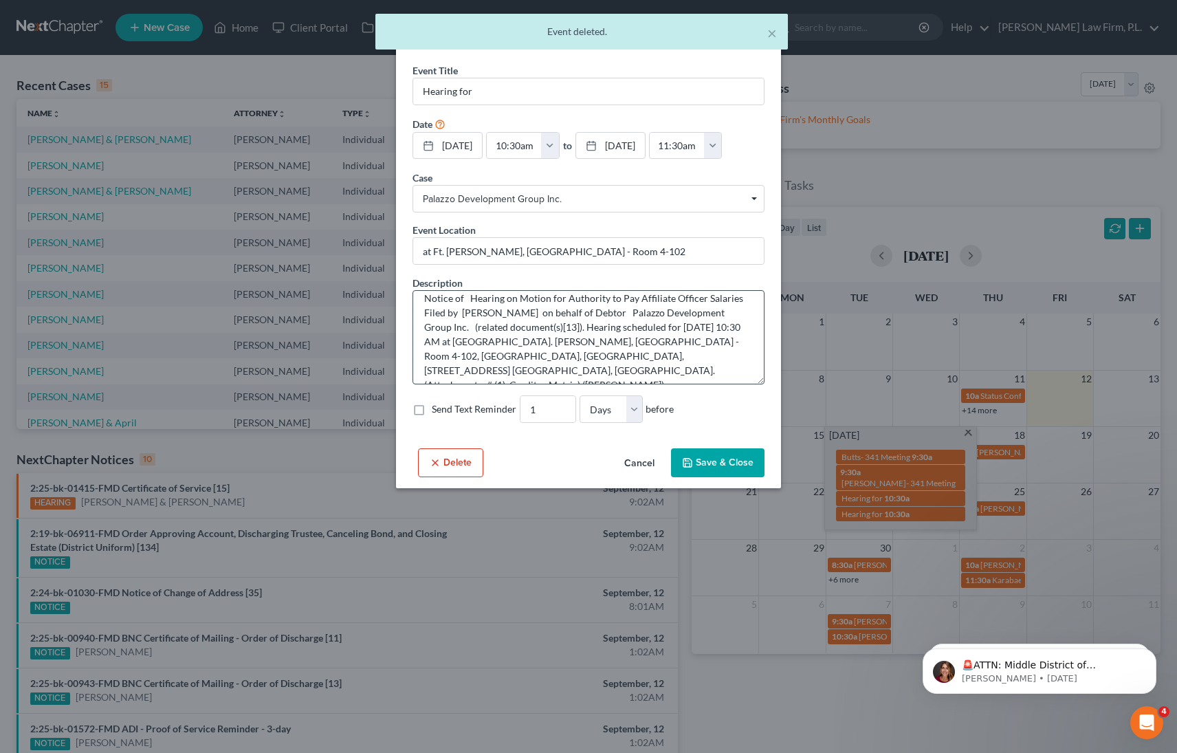
scroll to position [14, 0]
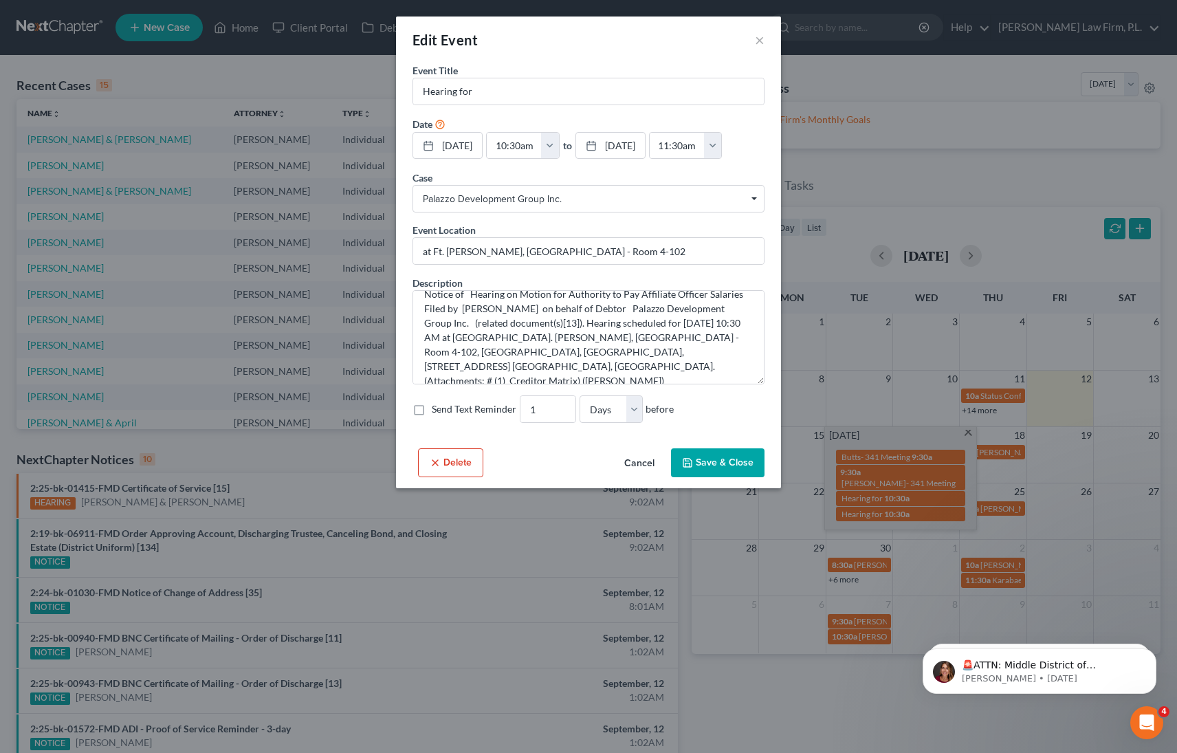
click at [448, 455] on button "Delete" at bounding box center [450, 462] width 65 height 29
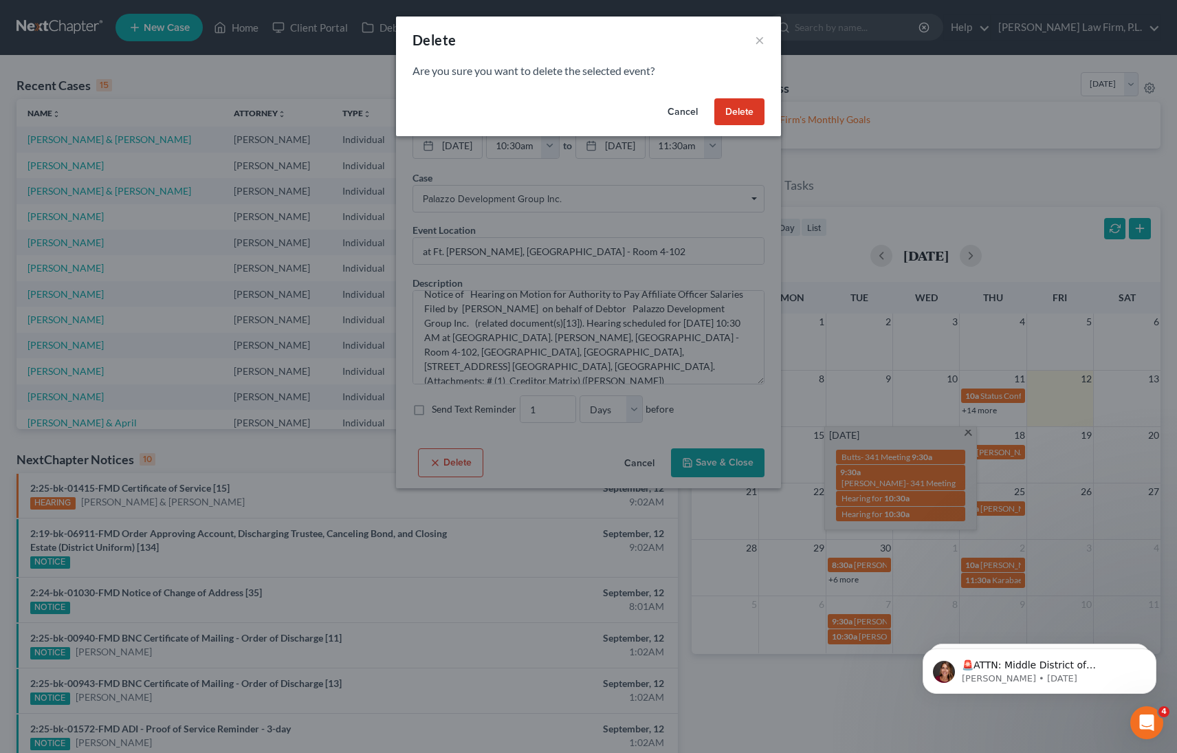
click at [735, 116] on button "Delete" at bounding box center [740, 112] width 50 height 28
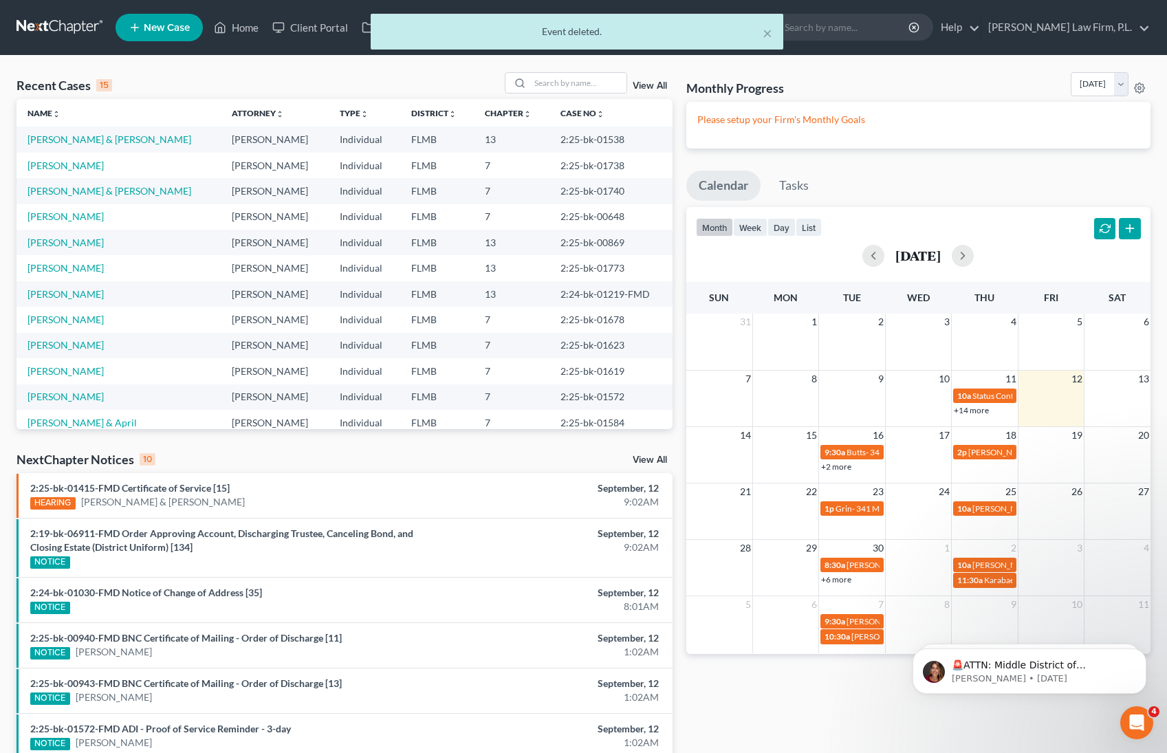
click at [847, 471] on link "+2 more" at bounding box center [836, 467] width 30 height 10
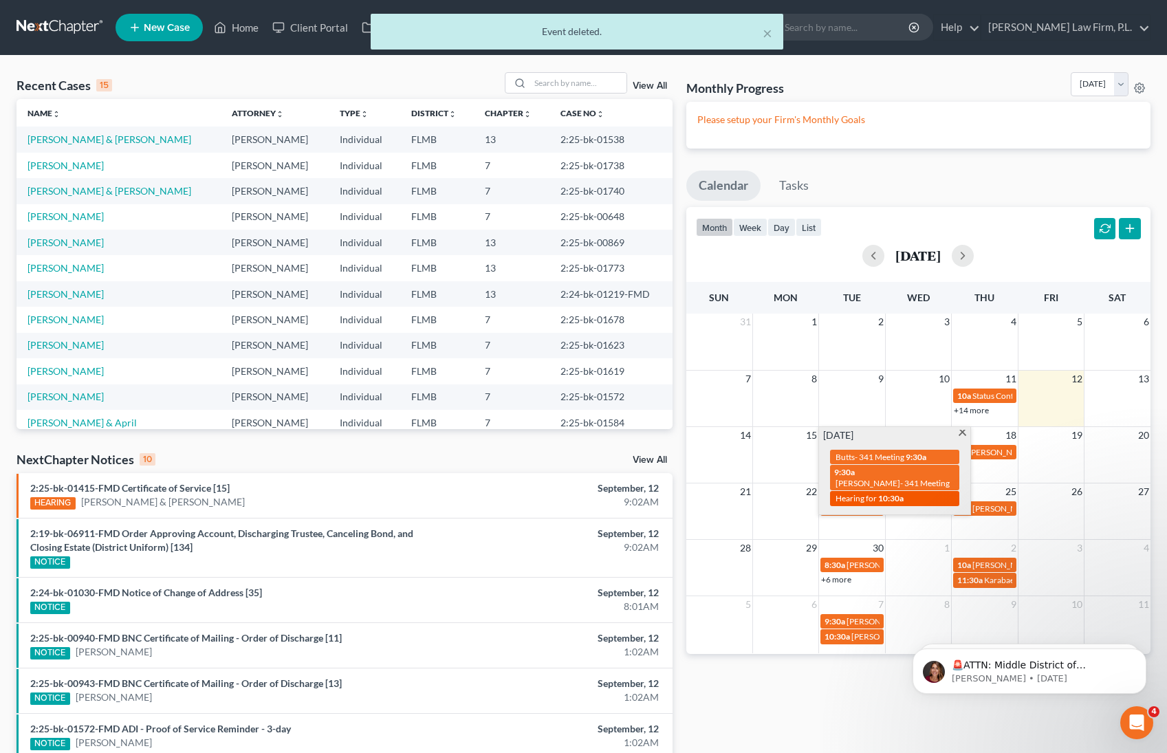
click at [878, 493] on span "10:30a" at bounding box center [890, 498] width 25 height 10
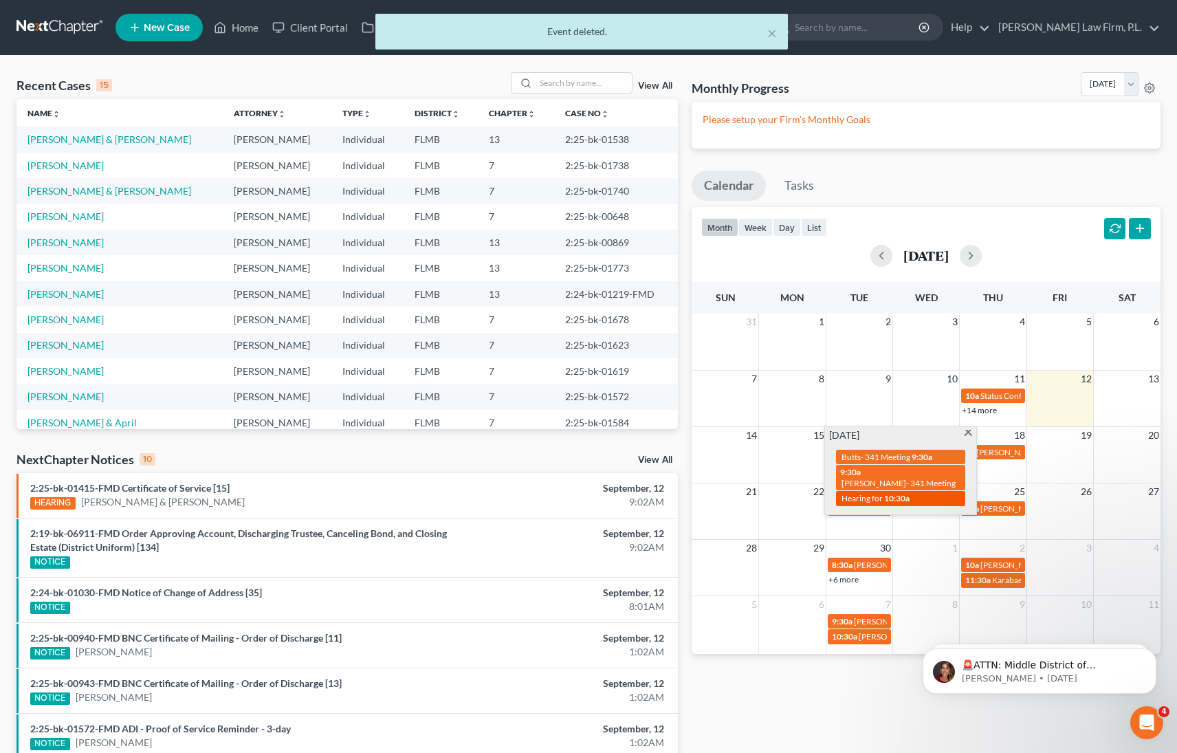
select select "Days"
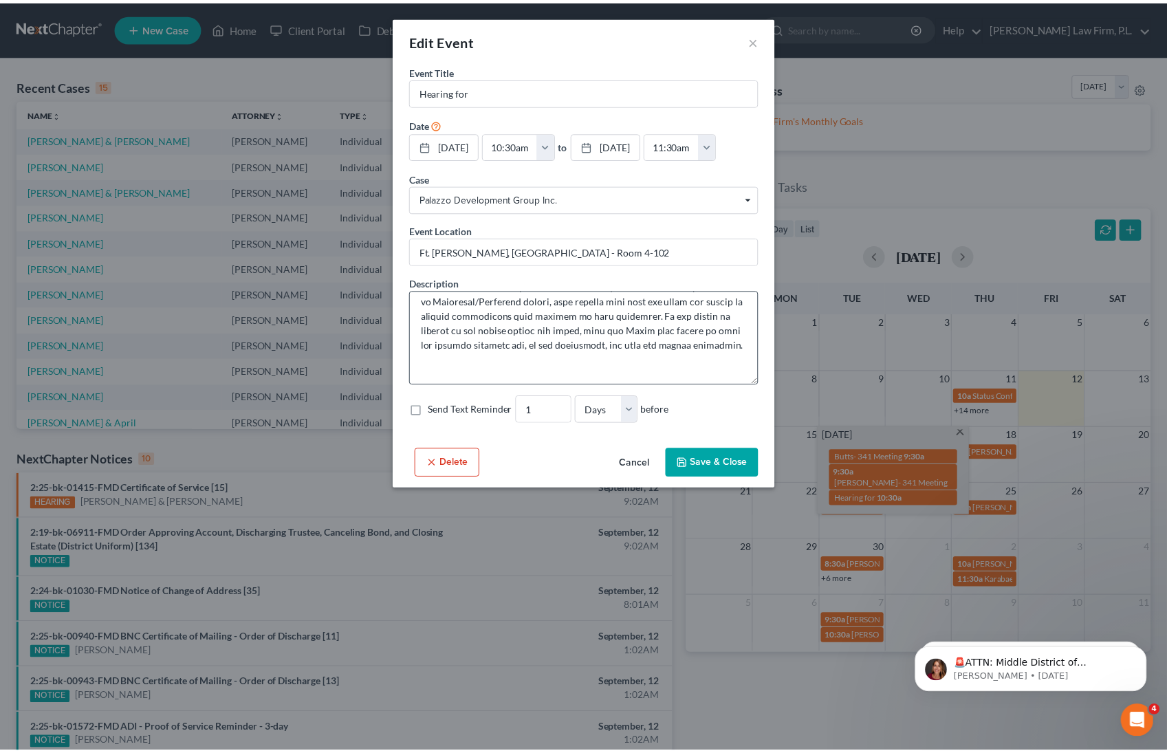
scroll to position [202, 0]
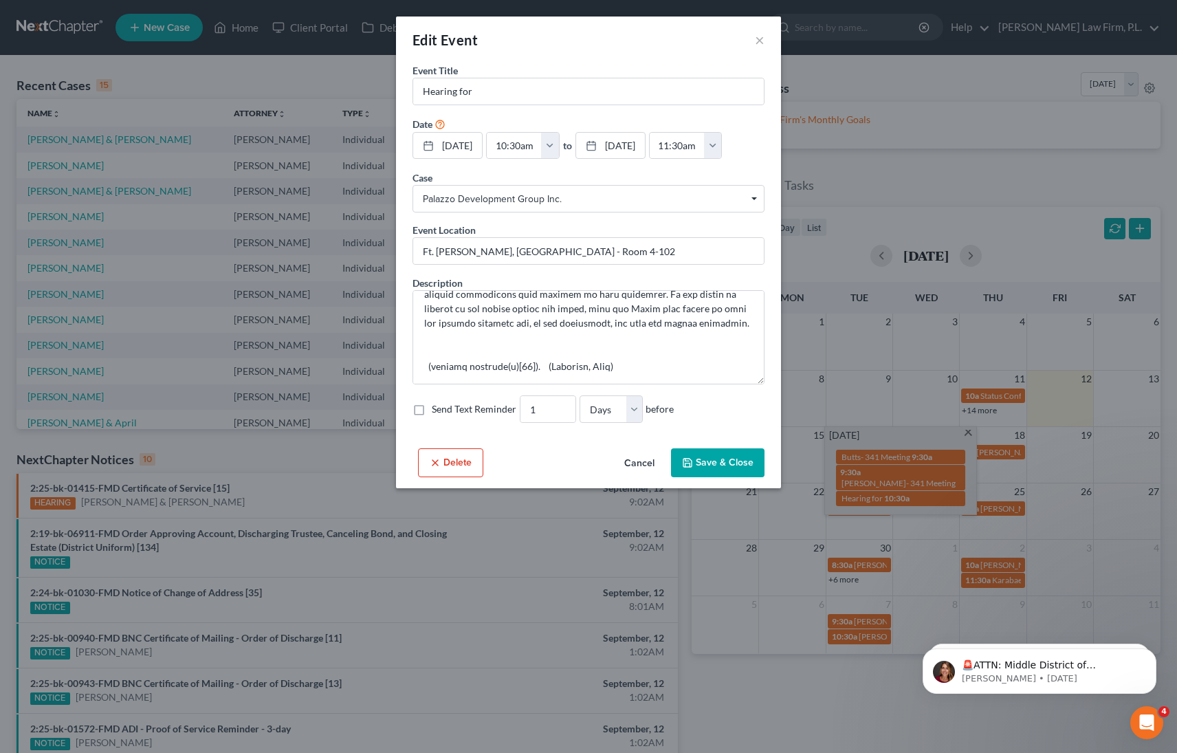
click at [721, 462] on button "Save & Close" at bounding box center [718, 462] width 94 height 29
